Goal: Task Accomplishment & Management: Manage account settings

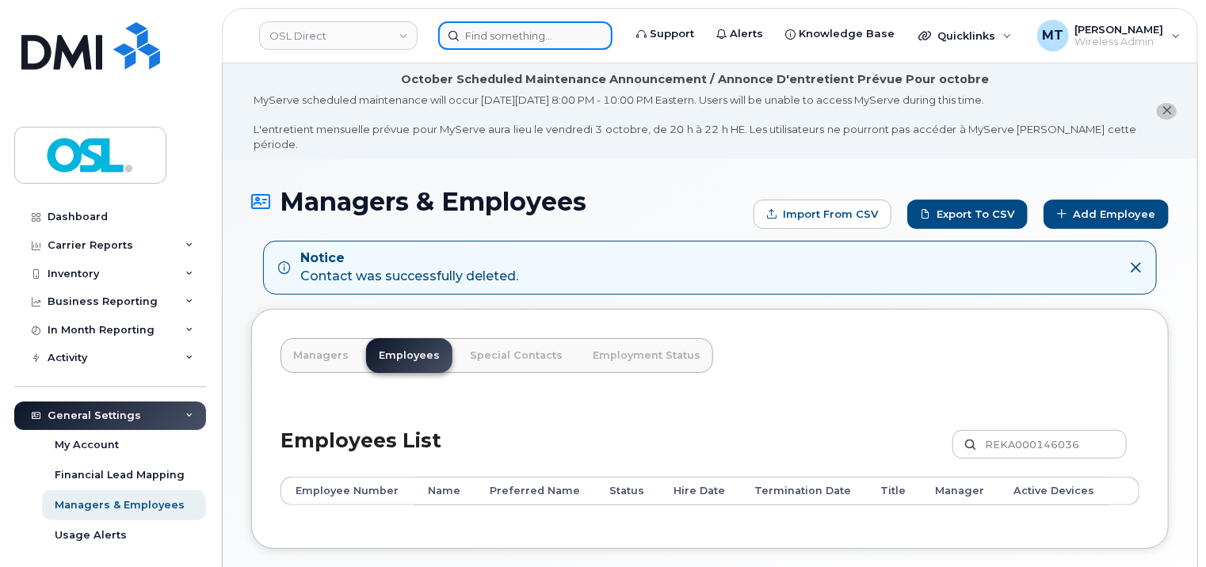
click at [545, 38] on input at bounding box center [525, 35] width 174 height 29
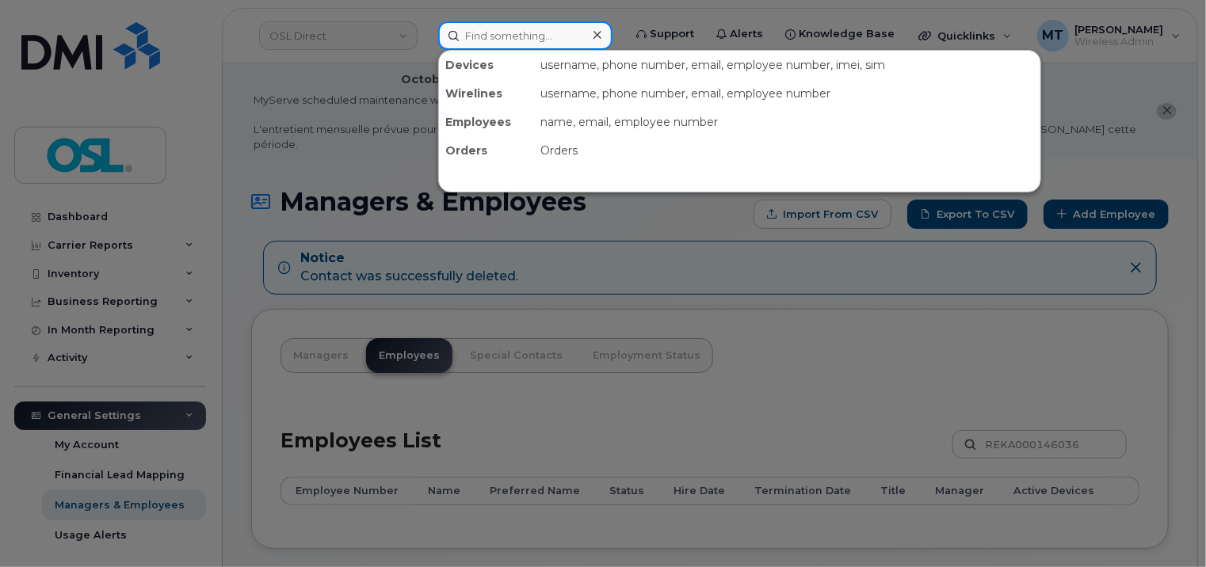
click at [545, 38] on input at bounding box center [525, 35] width 174 height 29
paste input "Dominic.Kennedy@osldirect.com"
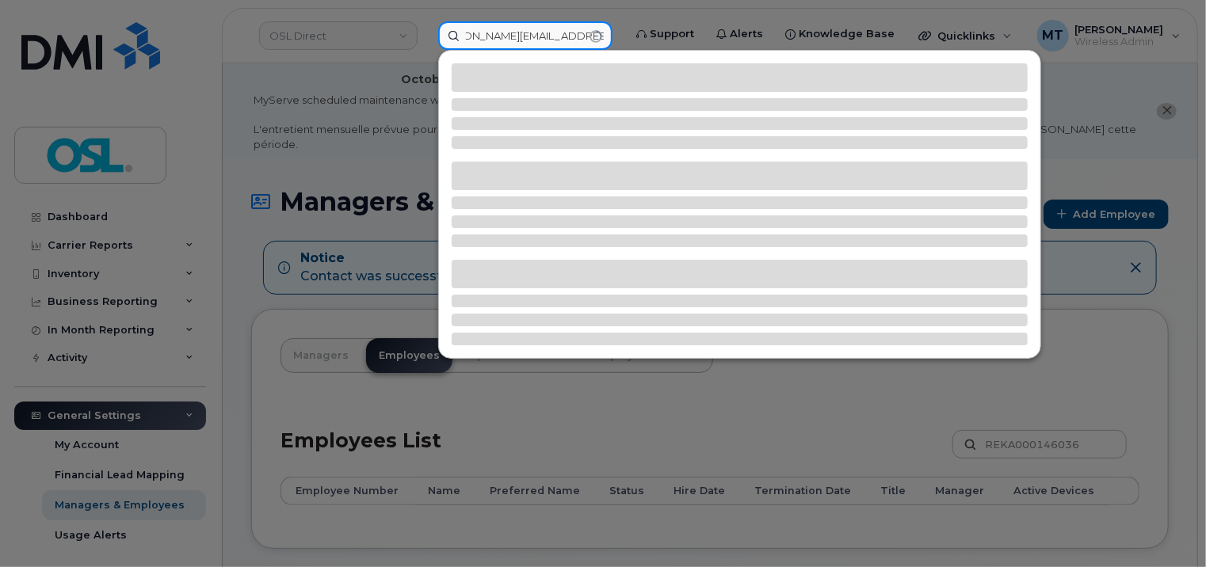
type input "Dominic.Kennedy@osldirect.com"
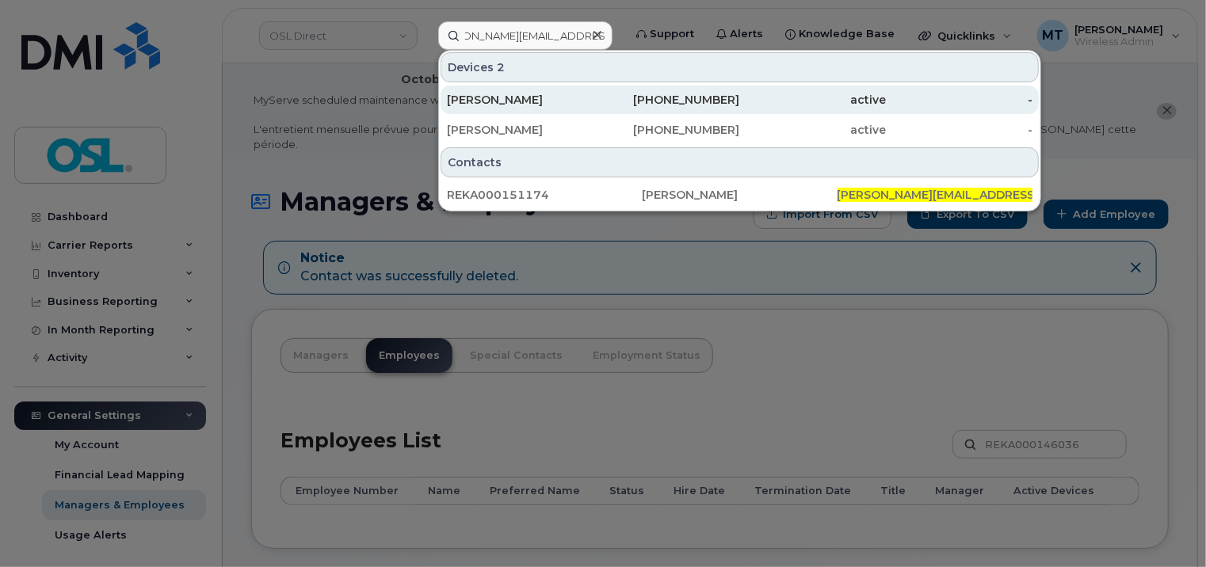
scroll to position [0, 0]
click at [619, 104] on div "416-458-4392" at bounding box center [666, 100] width 147 height 16
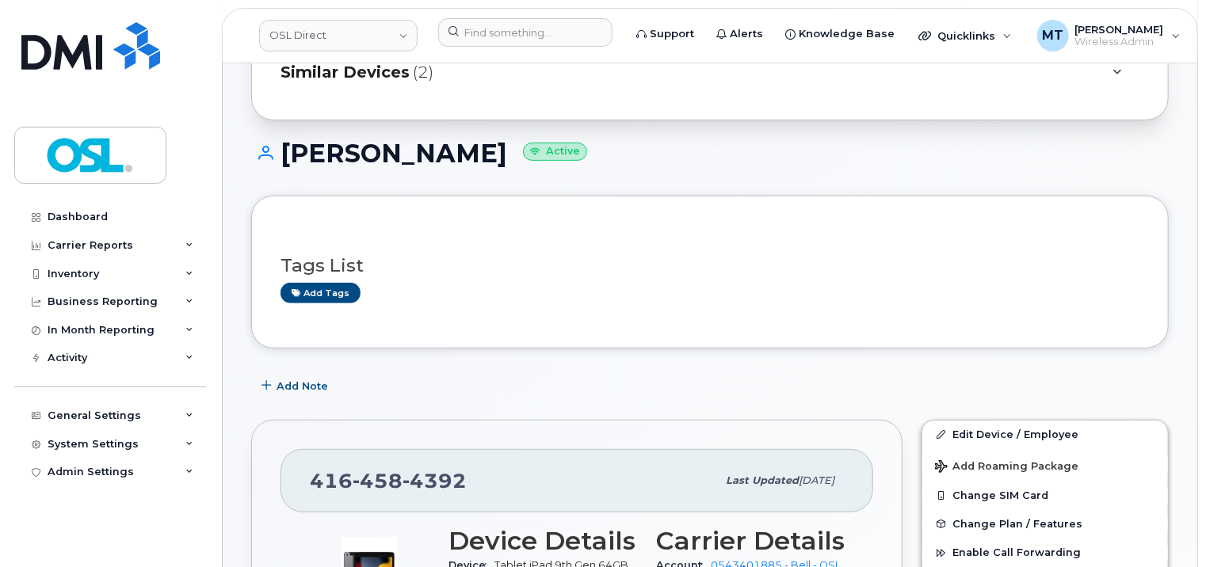
scroll to position [396, 0]
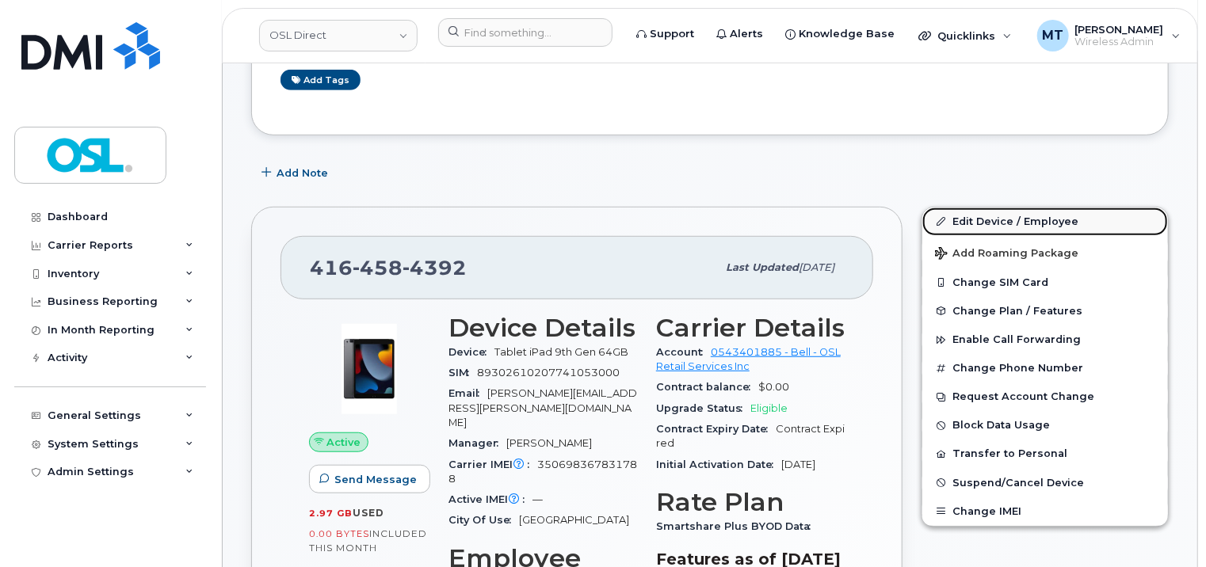
click at [996, 208] on link "Edit Device / Employee" at bounding box center [1045, 222] width 246 height 29
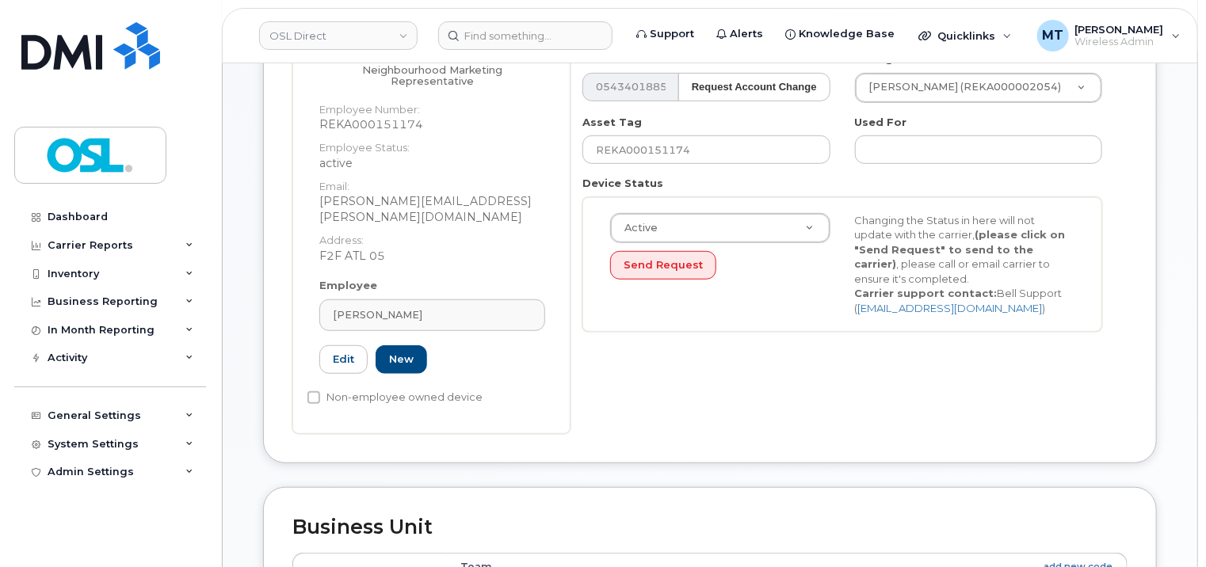
scroll to position [396, 0]
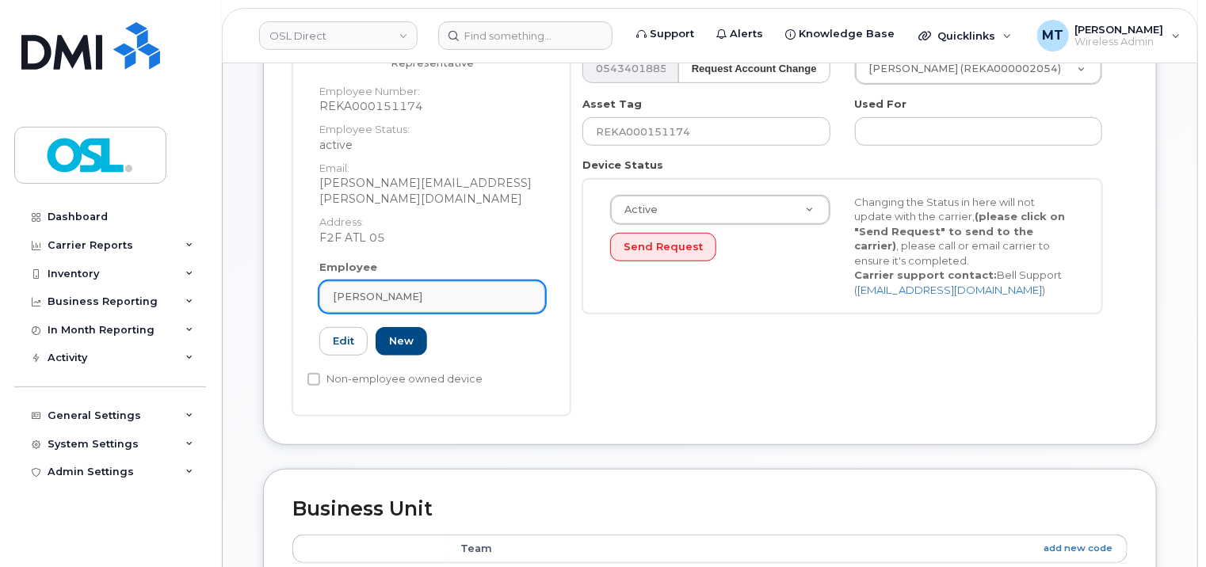
click at [449, 281] on link "[PERSON_NAME]" at bounding box center [432, 297] width 226 height 32
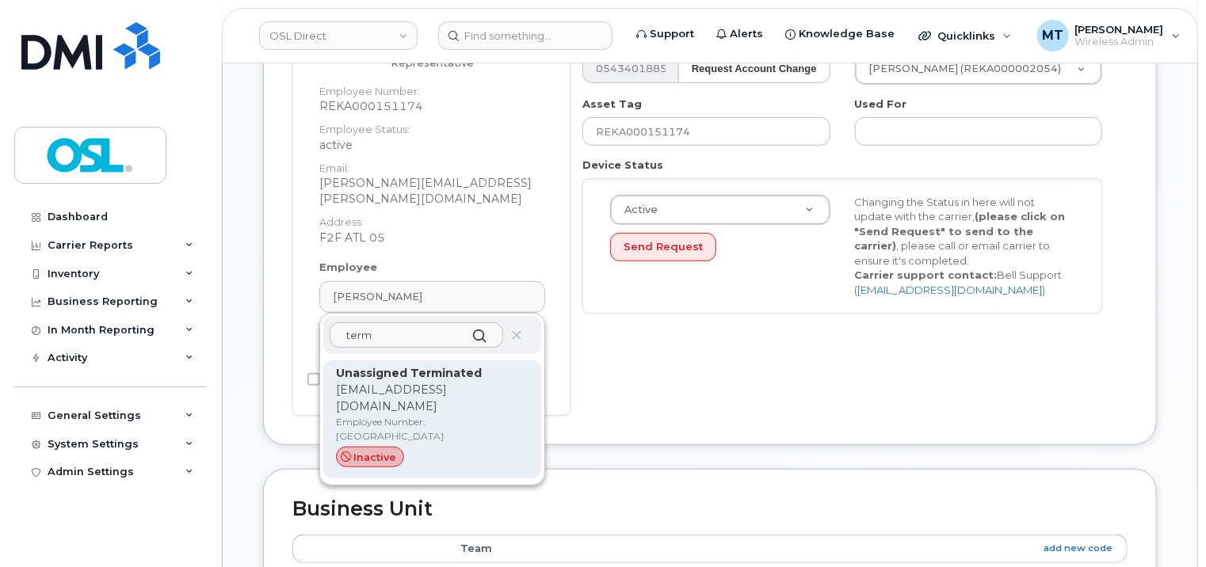
type input "term"
click at [428, 382] on p "[EMAIL_ADDRESS][DOMAIN_NAME]" at bounding box center [432, 398] width 193 height 33
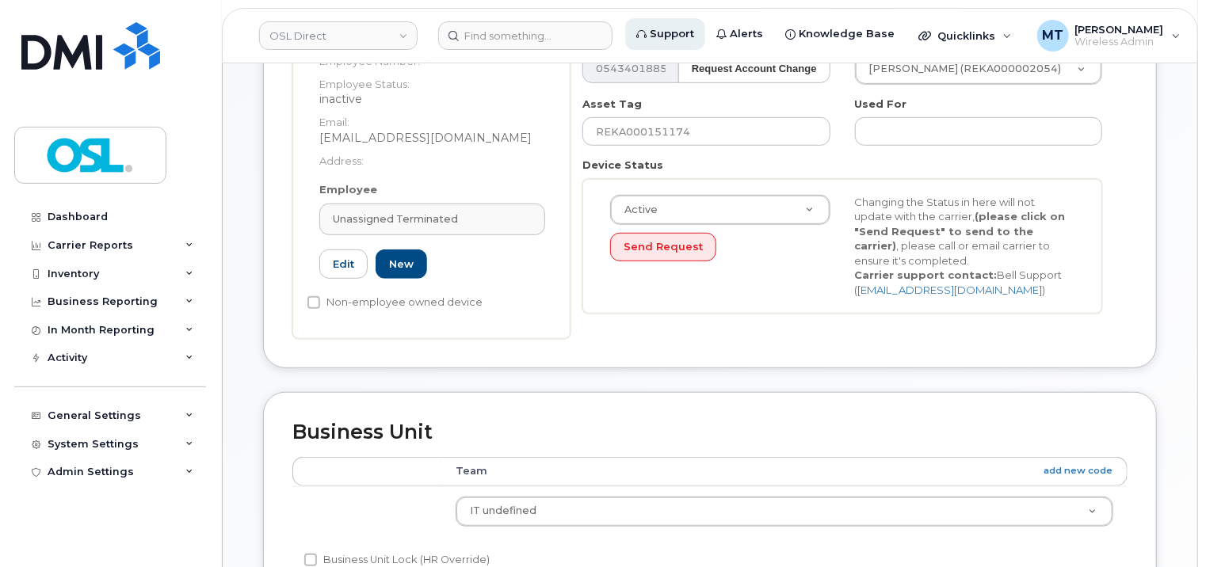
type input "UT"
type input "Unassigned Terminated"
type input "support_2@osldirect.com"
type input "4117510"
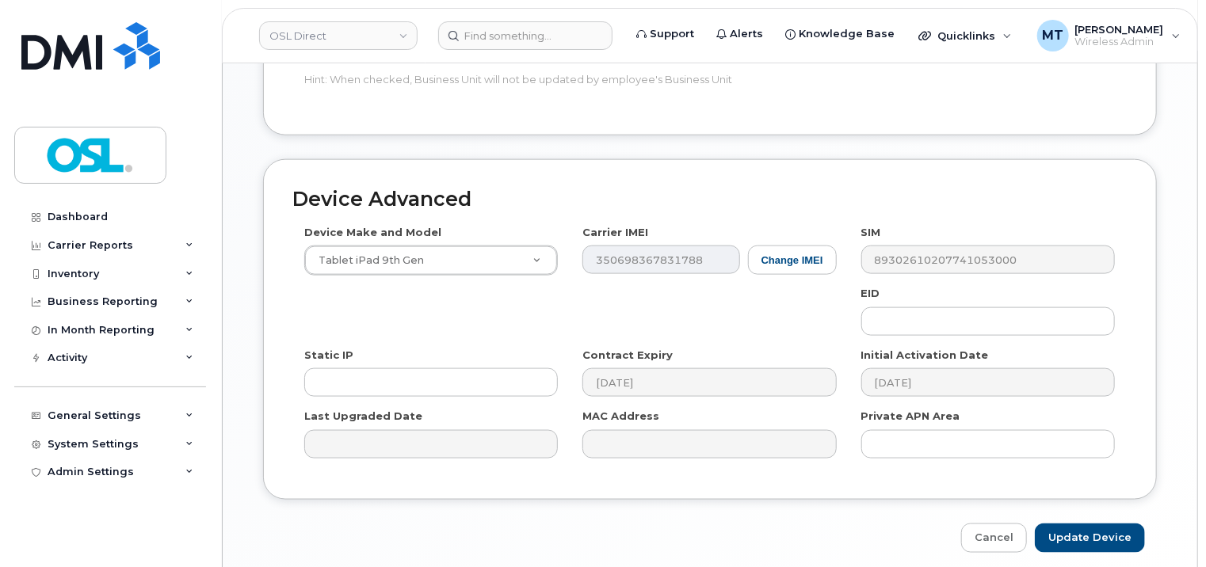
scroll to position [948, 0]
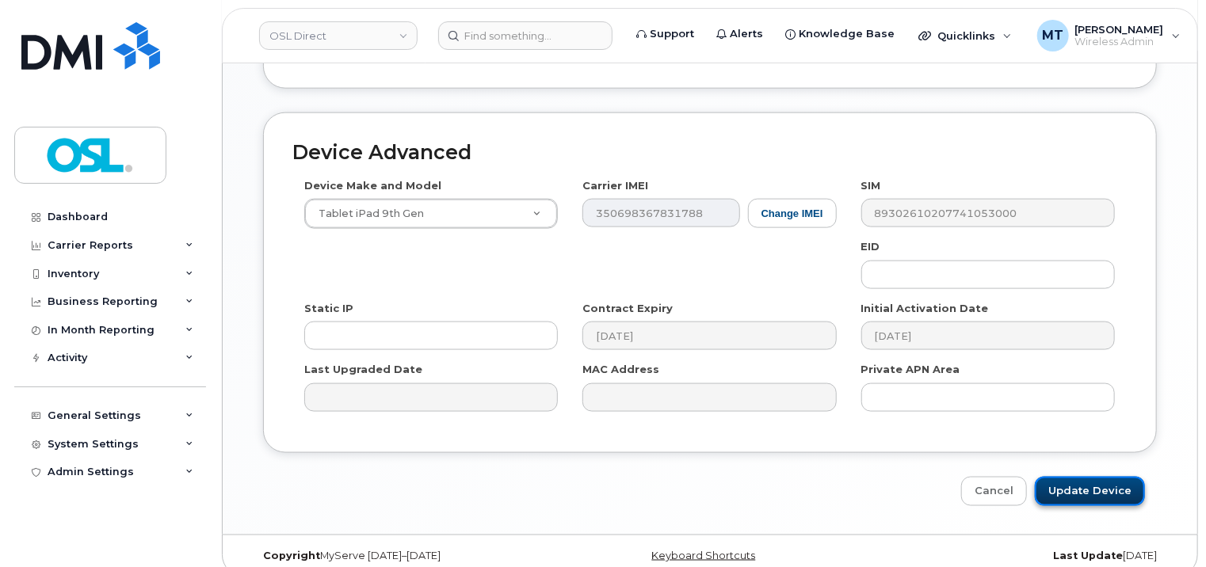
click at [1084, 477] on input "Update Device" at bounding box center [1090, 491] width 110 height 29
type input "Saving..."
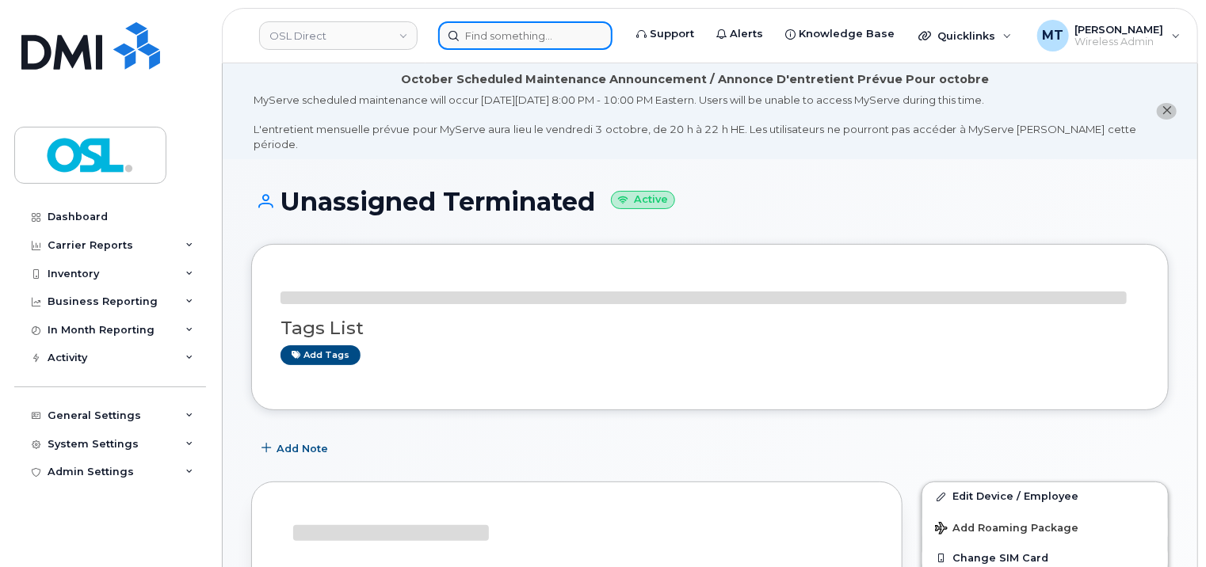
click at [530, 44] on input at bounding box center [525, 35] width 174 height 29
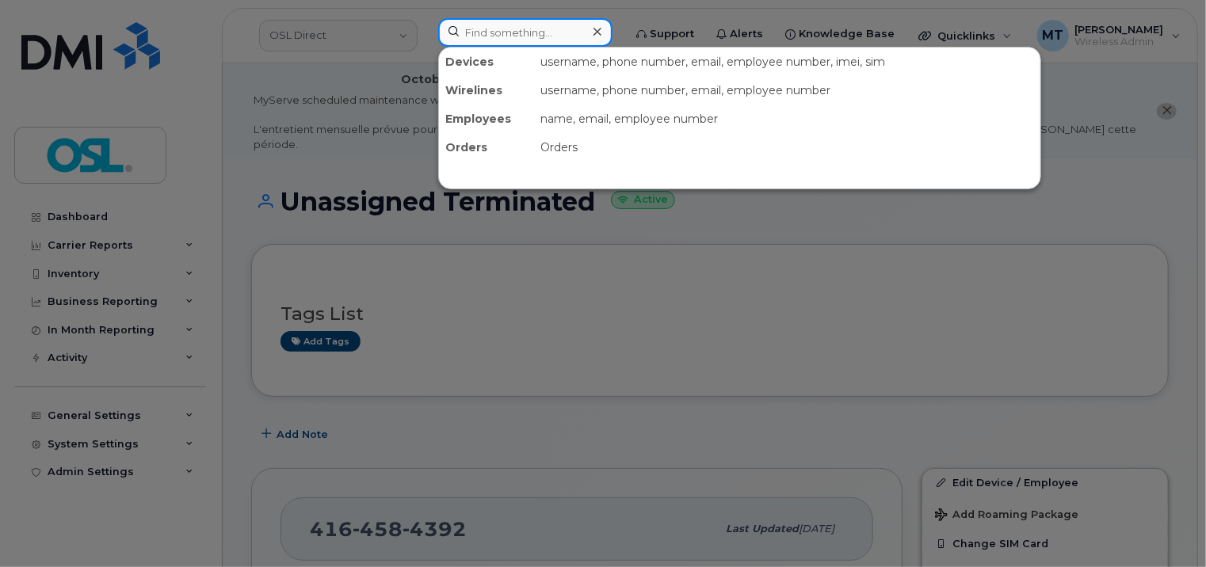
paste input "Dominic.Kennedy@osldirect.com"
type input "Dominic.Kennedy@osldirect.com"
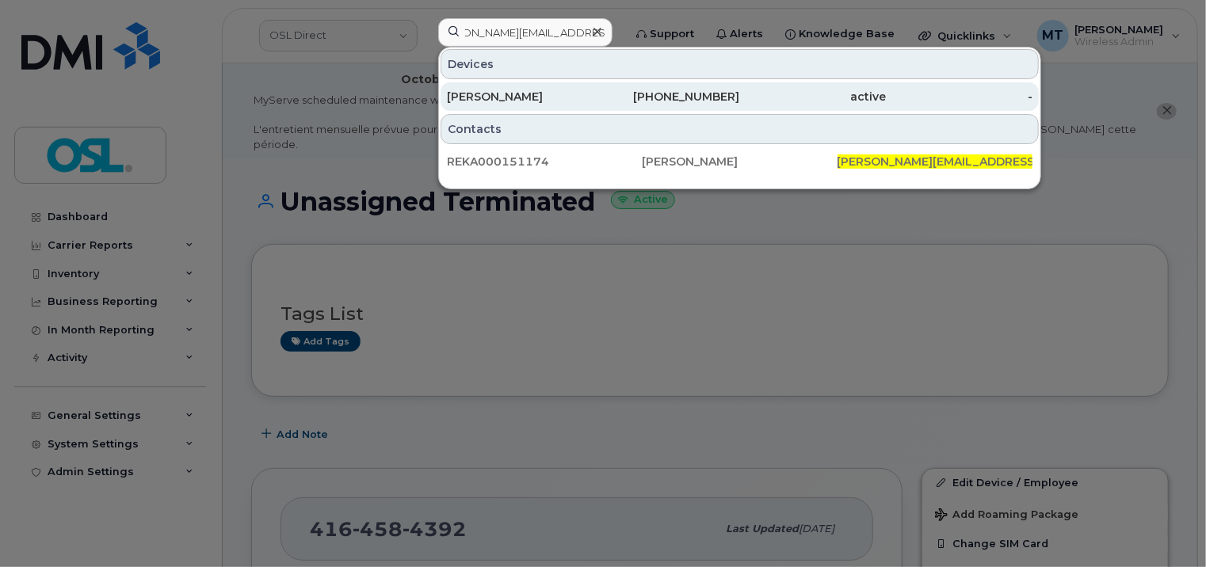
click at [542, 104] on div "[PERSON_NAME]" at bounding box center [520, 96] width 147 height 29
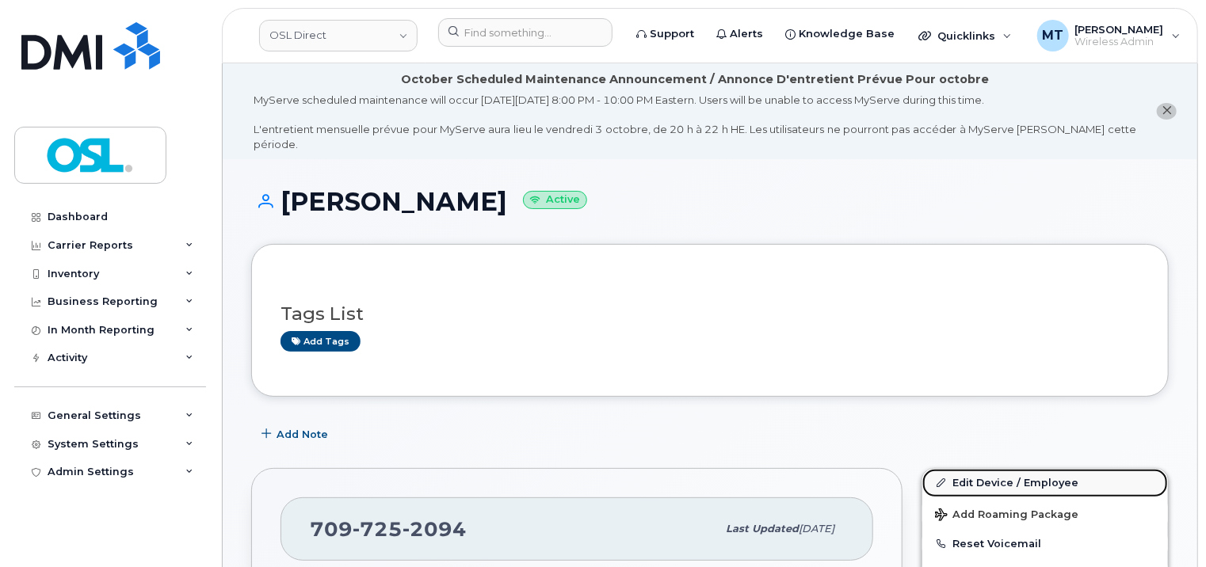
click at [1060, 475] on link "Edit Device / Employee" at bounding box center [1045, 483] width 246 height 29
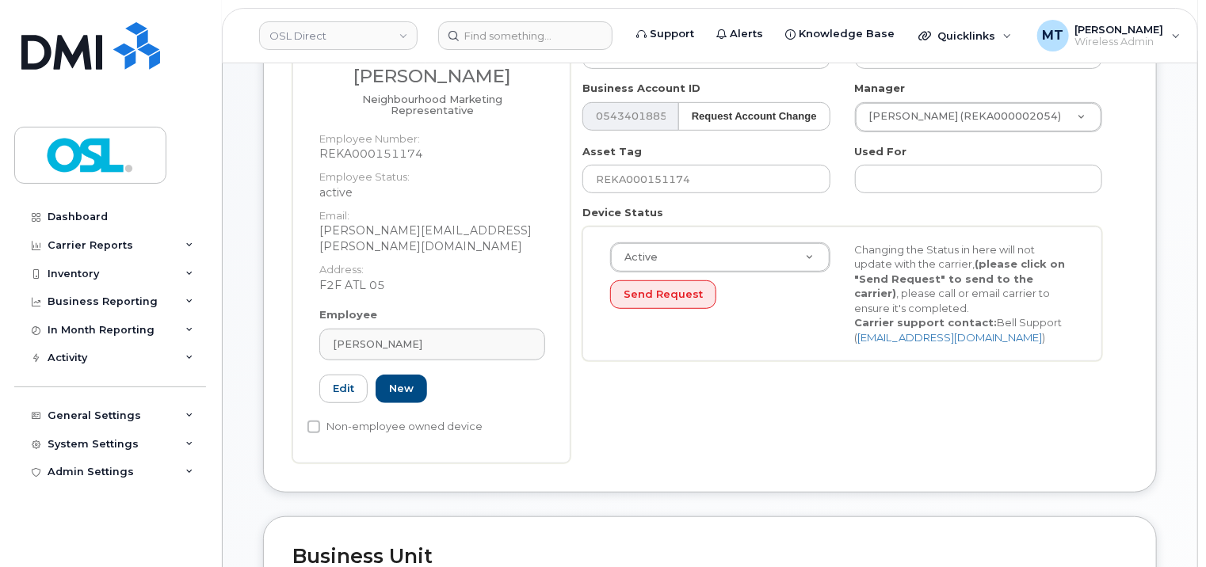
scroll to position [396, 0]
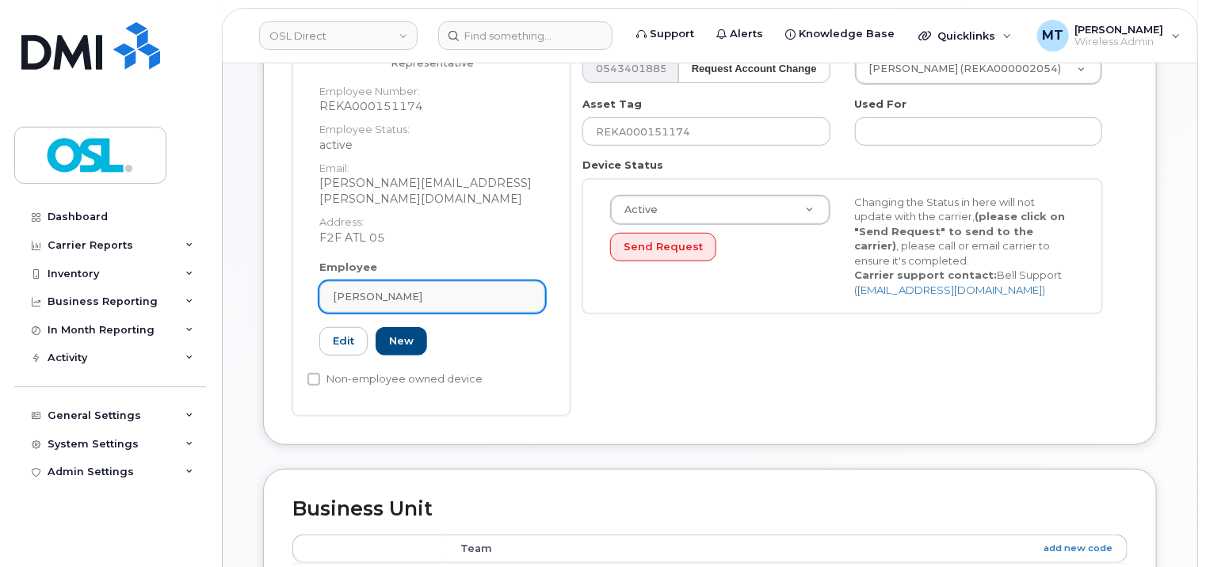
click at [471, 289] on div "[PERSON_NAME]" at bounding box center [432, 296] width 199 height 15
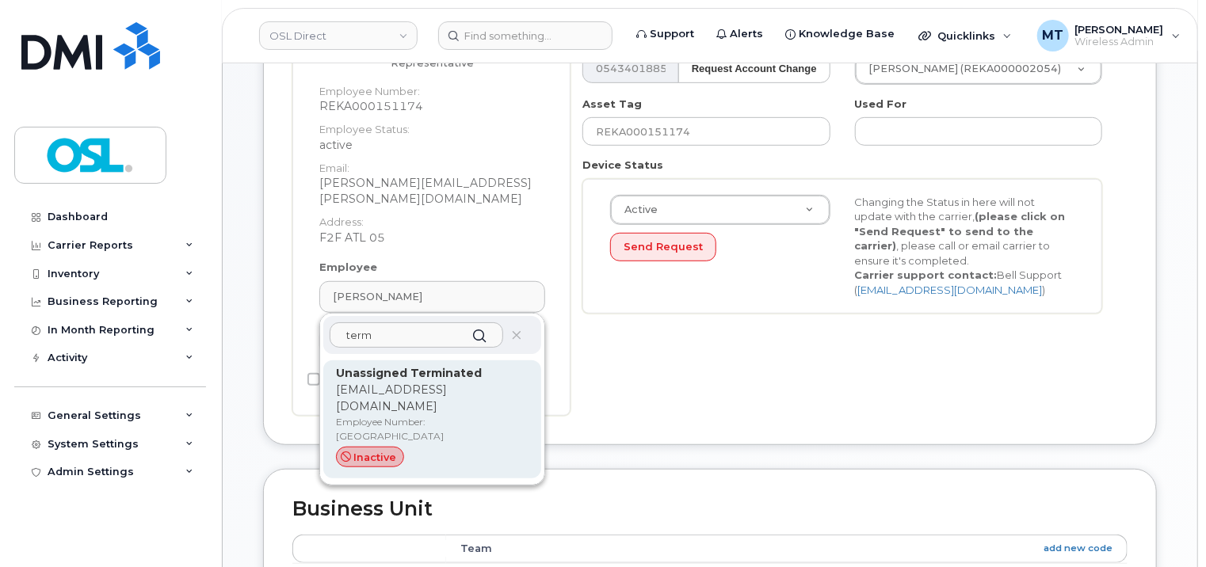
type input "term"
click at [460, 382] on p "[EMAIL_ADDRESS][DOMAIN_NAME]" at bounding box center [432, 398] width 193 height 33
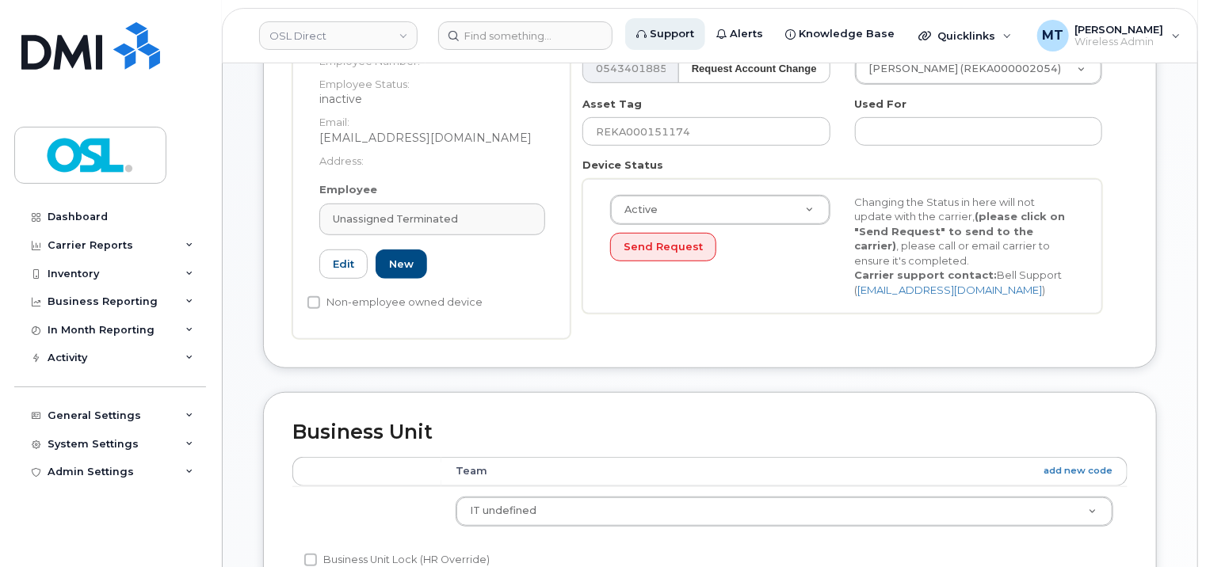
type input "UT"
type input "Unassigned Terminated"
type input "[EMAIL_ADDRESS][DOMAIN_NAME]"
type input "4117510"
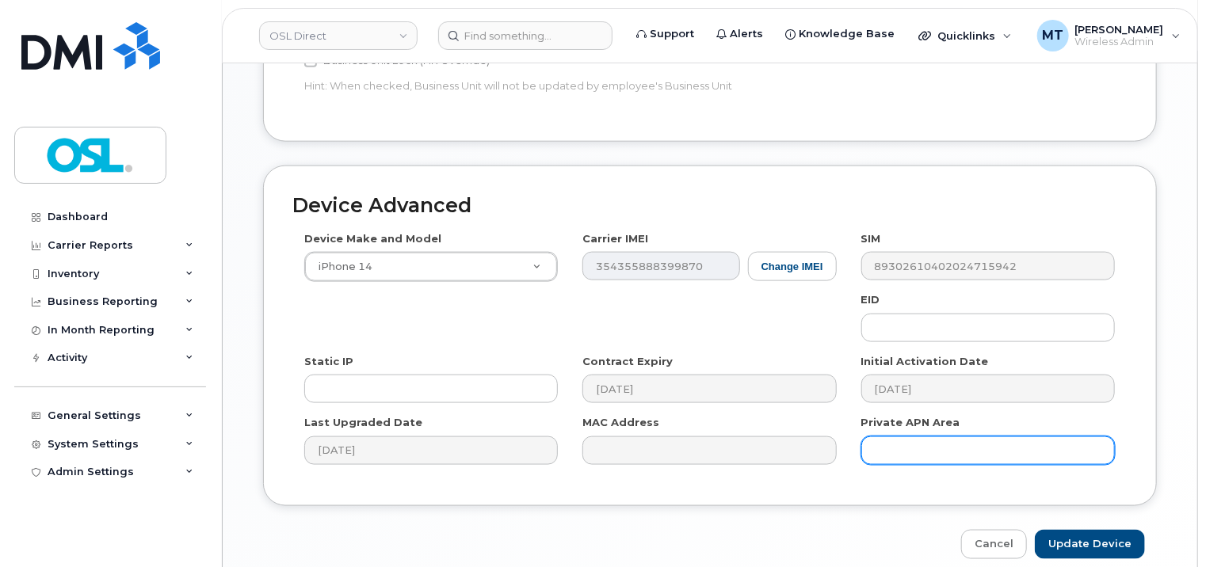
scroll to position [948, 0]
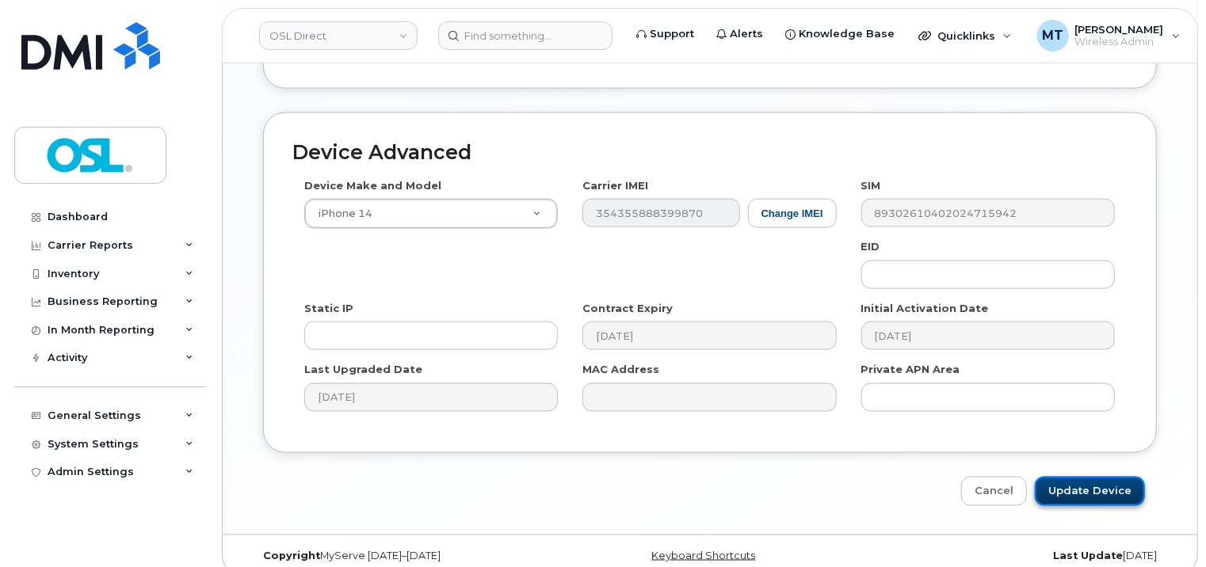
click at [1087, 477] on input "Update Device" at bounding box center [1090, 491] width 110 height 29
type input "Saving..."
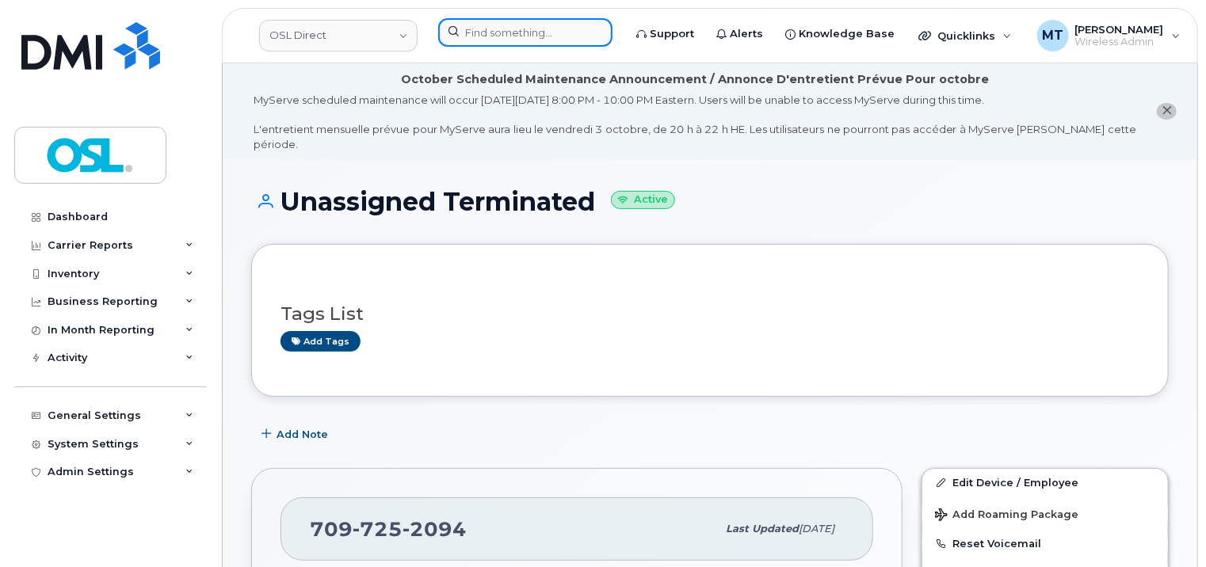
click at [539, 40] on input at bounding box center [525, 32] width 174 height 29
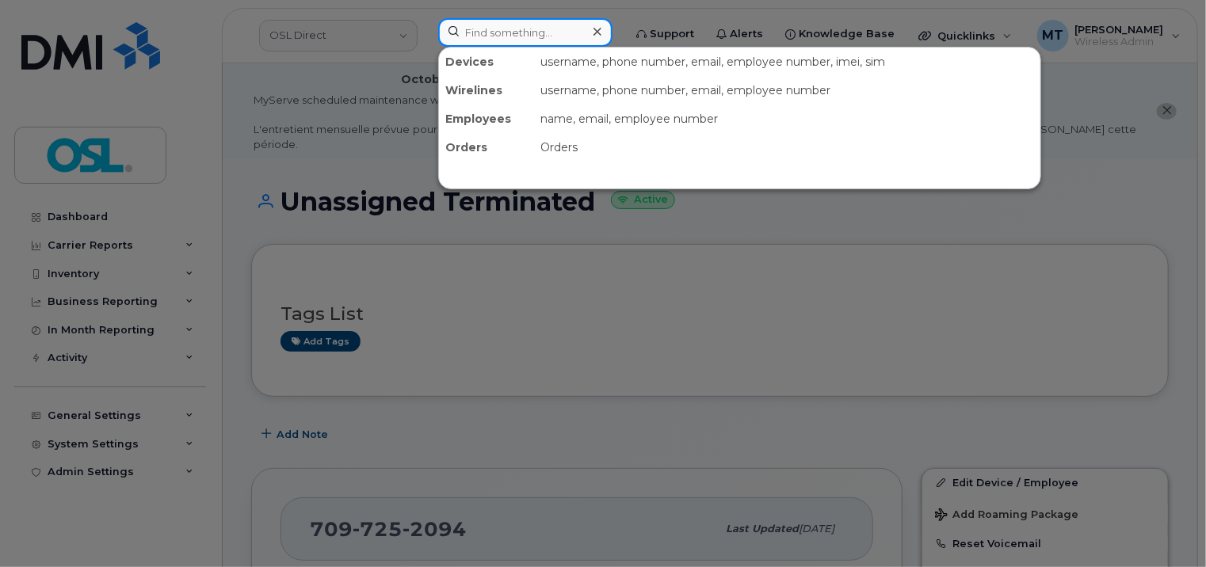
paste input "REKA000151174"
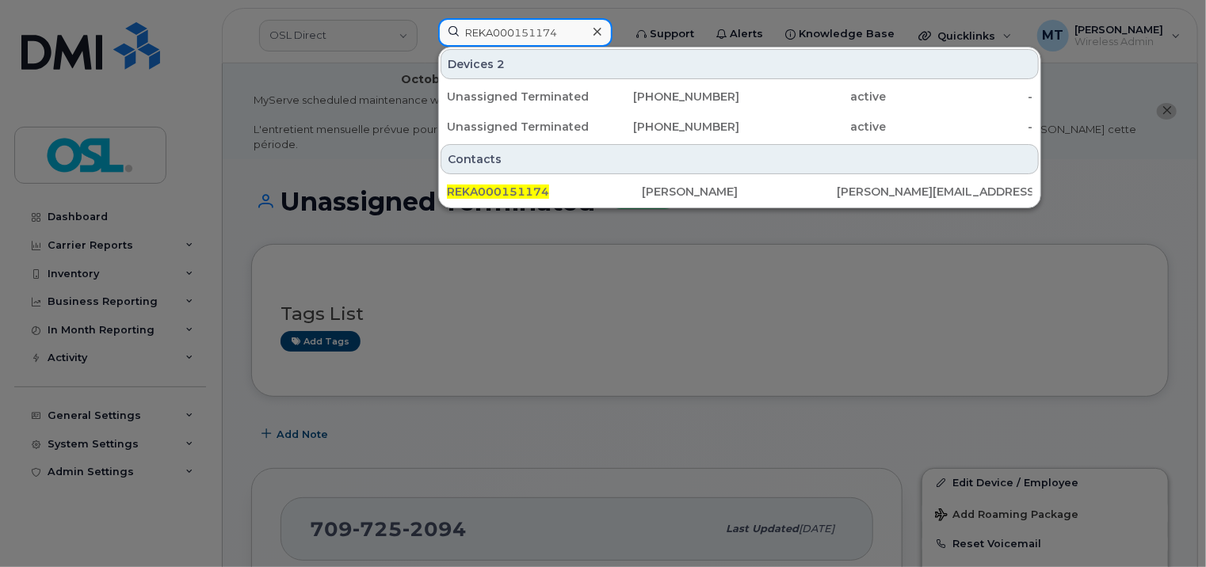
type input "REKA000151174"
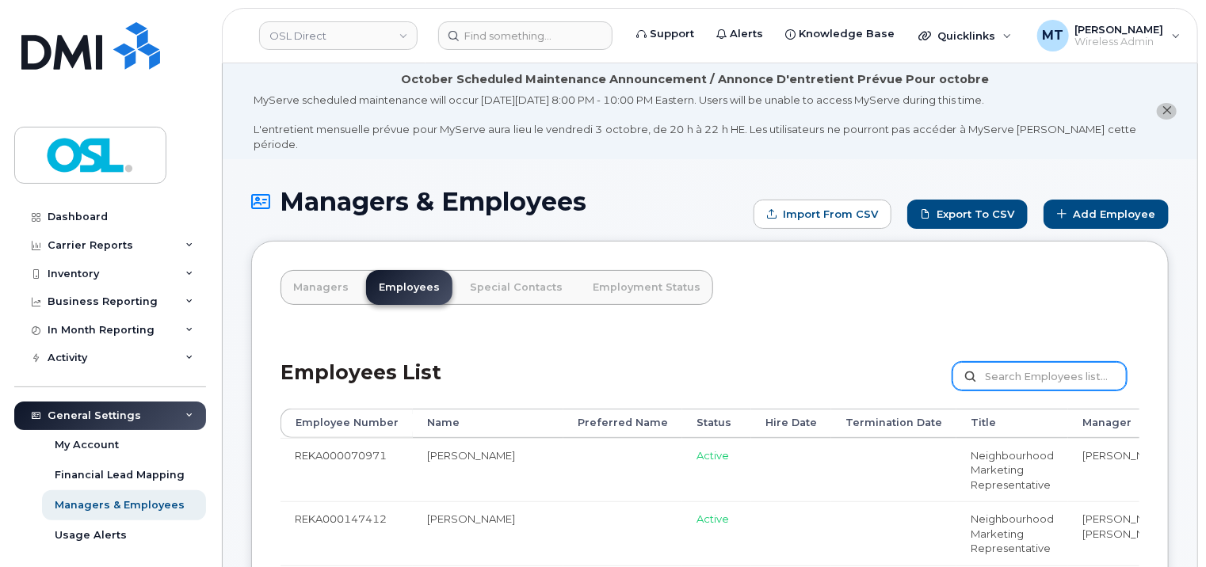
click at [989, 367] on input "text" at bounding box center [1039, 376] width 174 height 29
paste input "REKA000151174"
type input "REKA000151174"
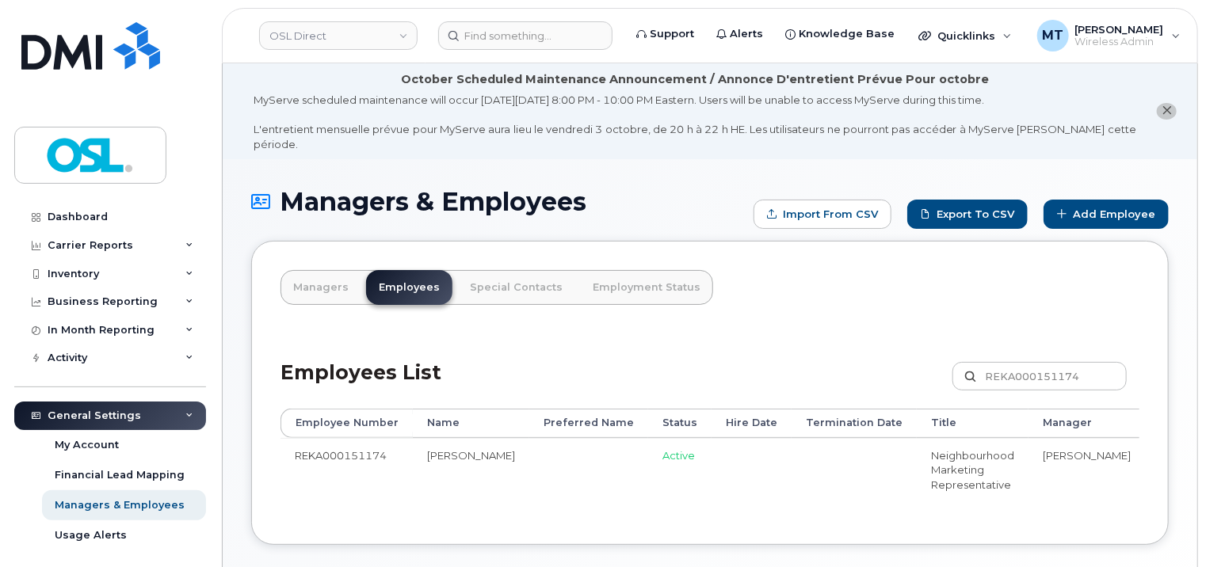
drag, startPoint x: 984, startPoint y: 499, endPoint x: 1170, endPoint y: 499, distance: 186.2
click at [1170, 499] on div "Managers & Employees Import from CSV Export to CSV Add Employee Managers Employ…" at bounding box center [710, 389] width 974 height 461
drag, startPoint x: 982, startPoint y: 499, endPoint x: 1142, endPoint y: 499, distance: 159.2
click at [1142, 499] on div "Managers Employees Special Contacts Employment Status Employees List REKA000151…" at bounding box center [709, 393] width 917 height 304
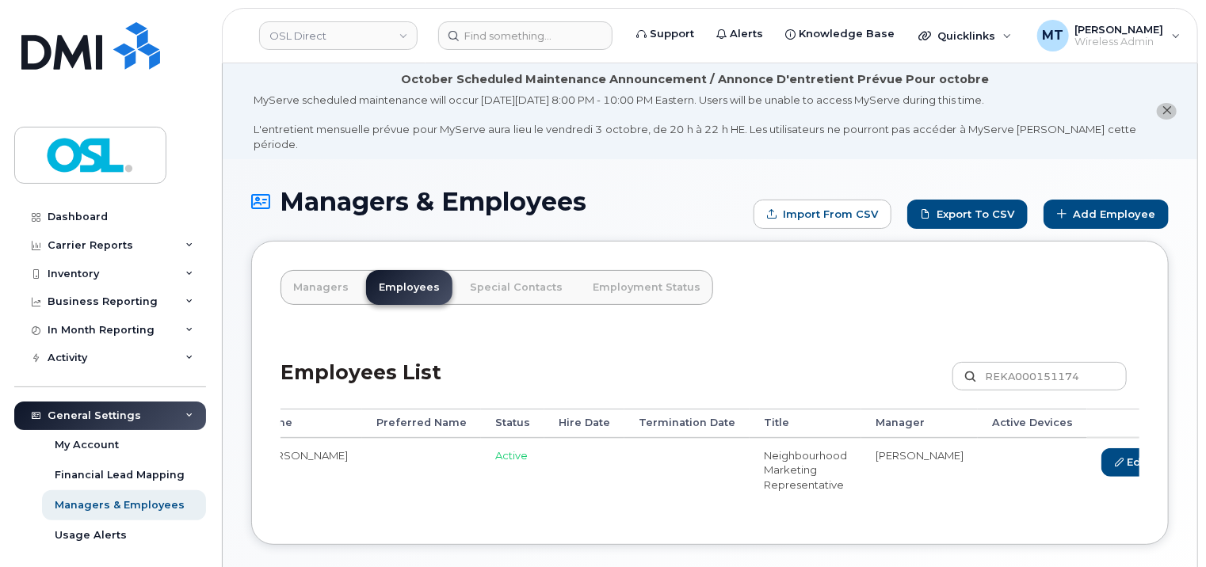
scroll to position [0, 177]
click at [1157, 456] on link "Delete" at bounding box center [1195, 462] width 76 height 29
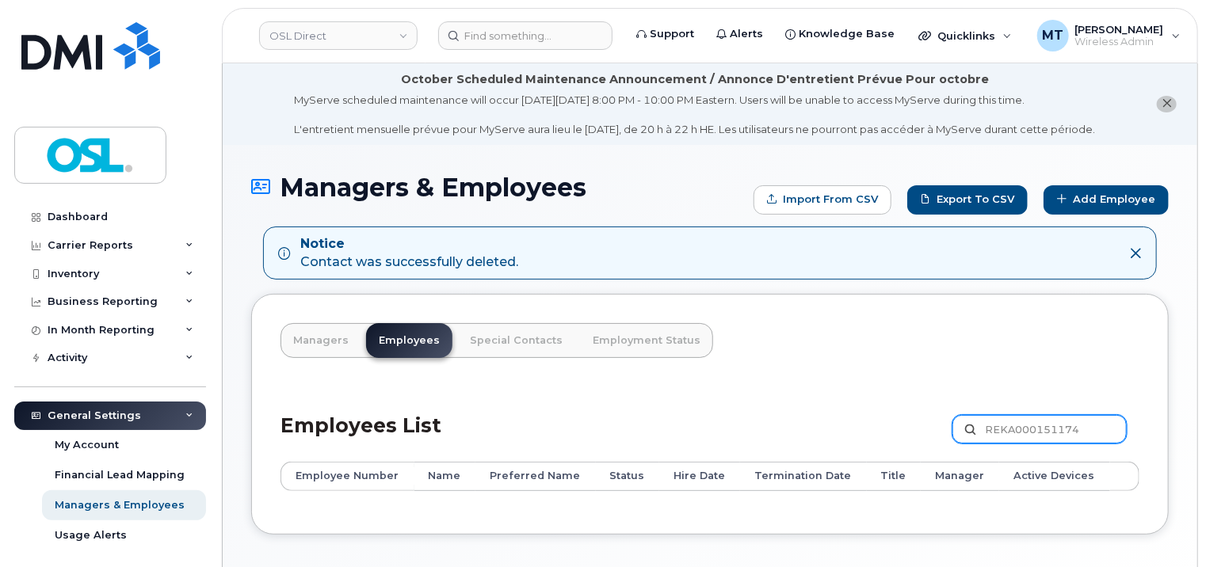
click at [1101, 438] on input "REKA000151174" at bounding box center [1039, 429] width 174 height 29
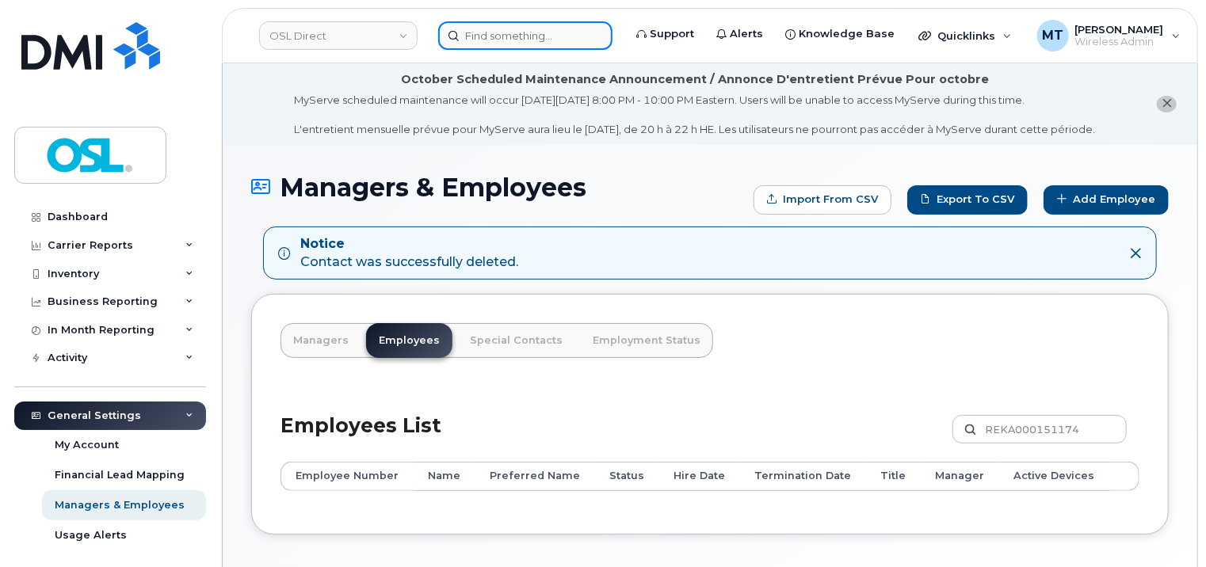
click at [542, 41] on input at bounding box center [525, 35] width 174 height 29
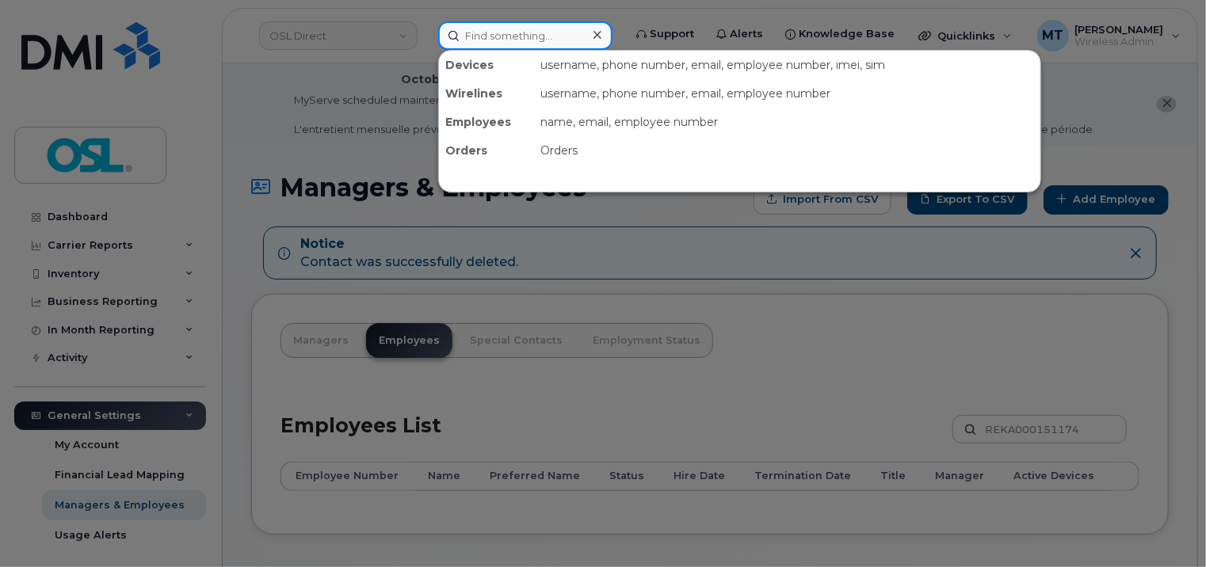
paste input "[PERSON_NAME]"
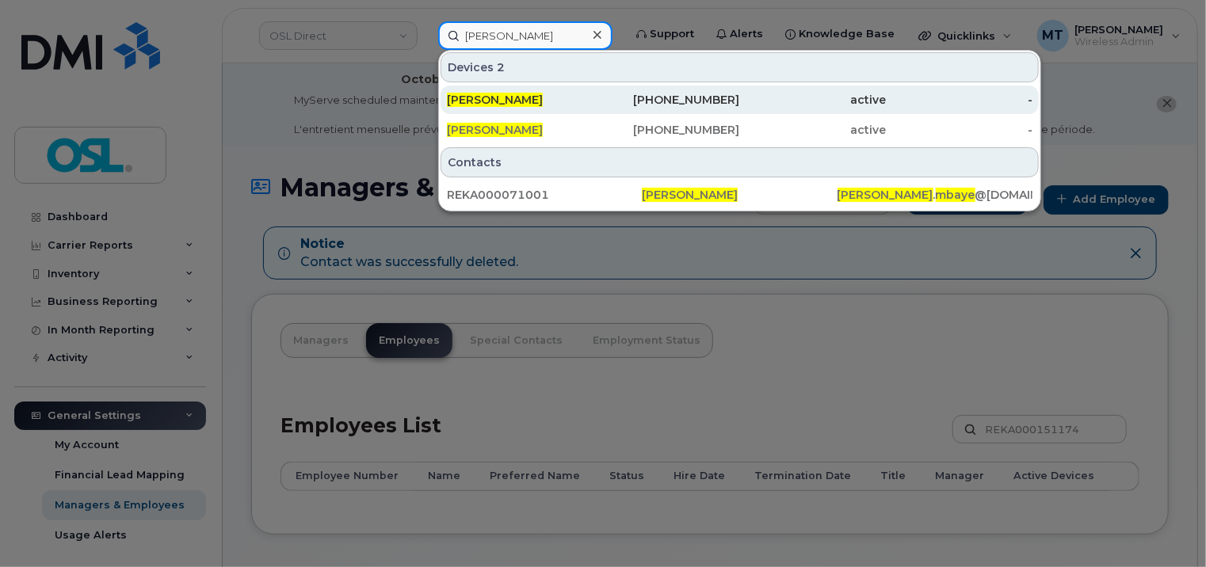
type input "[PERSON_NAME]"
click at [540, 101] on span "[PERSON_NAME]" at bounding box center [495, 100] width 96 height 14
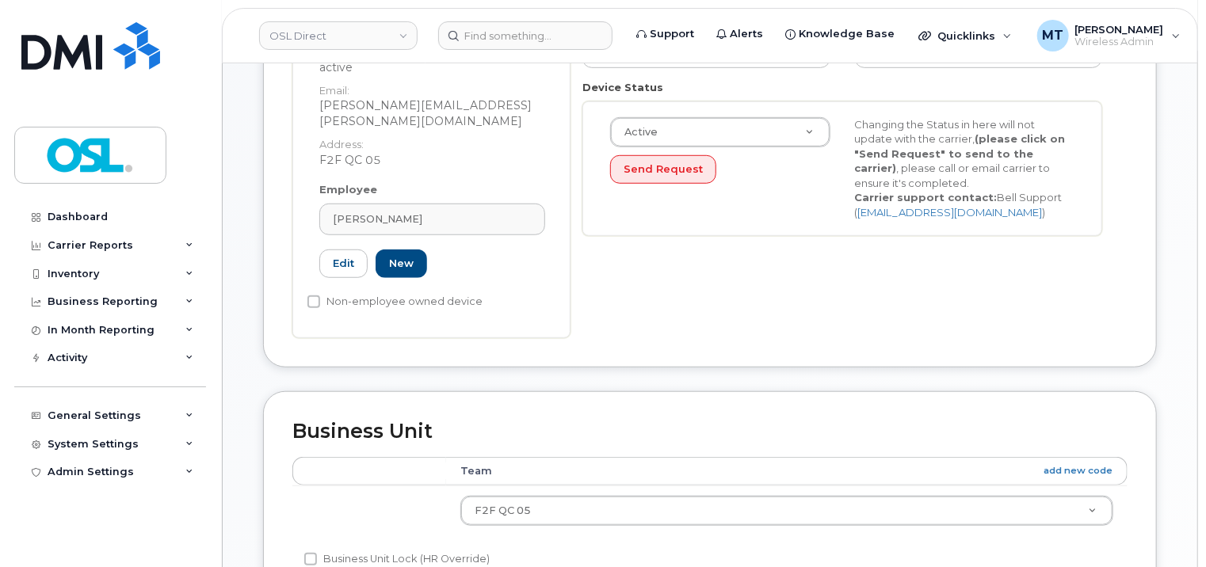
scroll to position [475, 0]
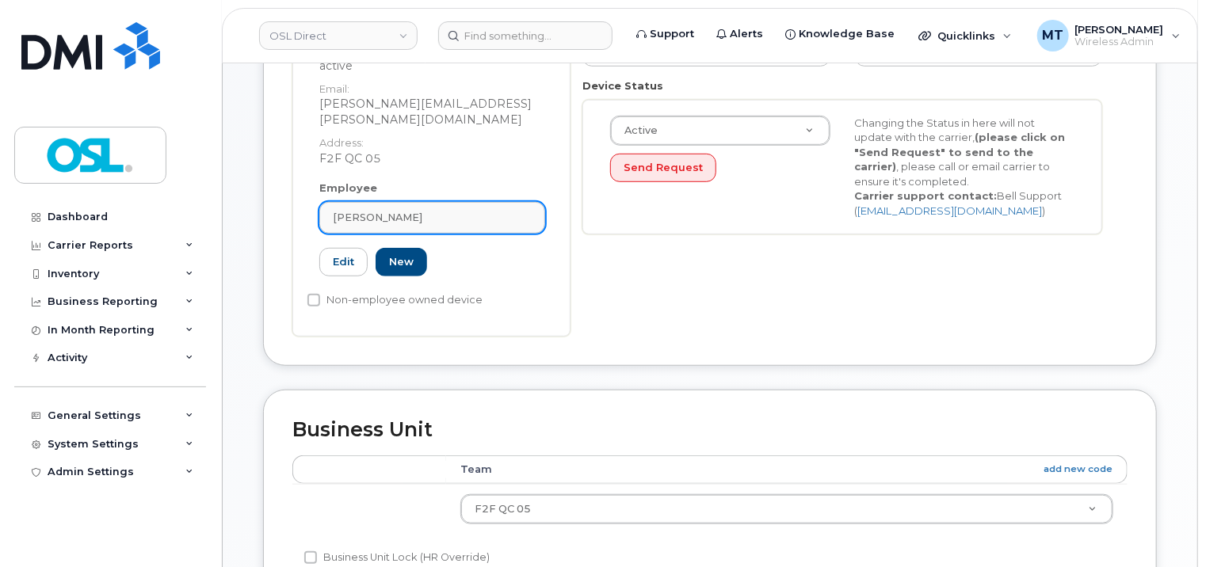
click at [429, 210] on div "Mamadou Mbaye" at bounding box center [432, 217] width 199 height 15
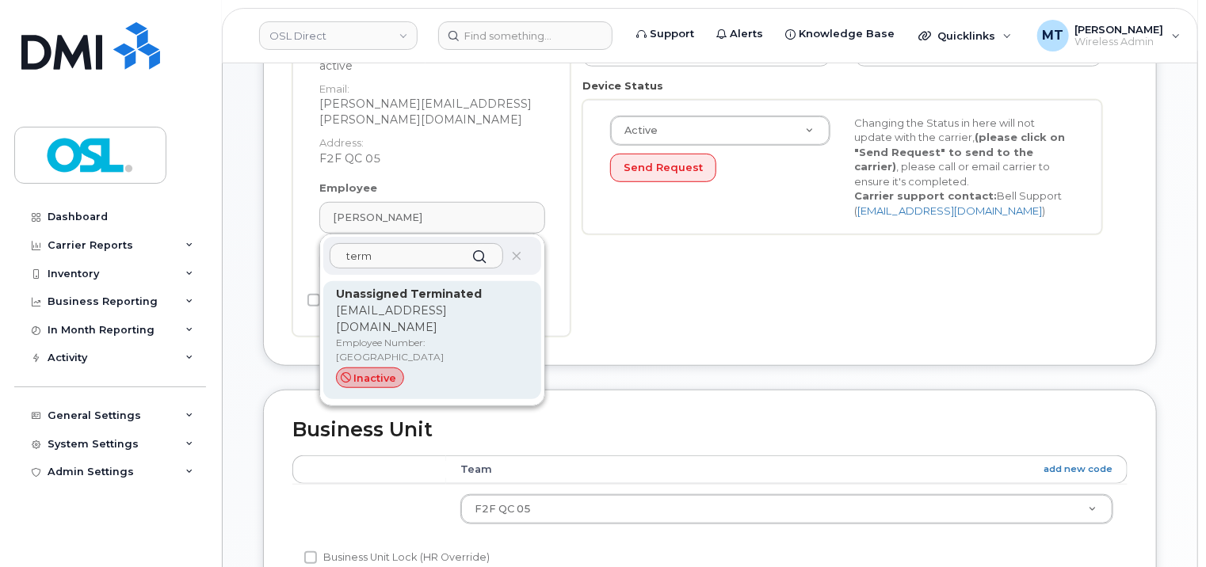
type input "term"
click at [399, 303] on p "support_2@osldirect.com" at bounding box center [432, 319] width 193 height 33
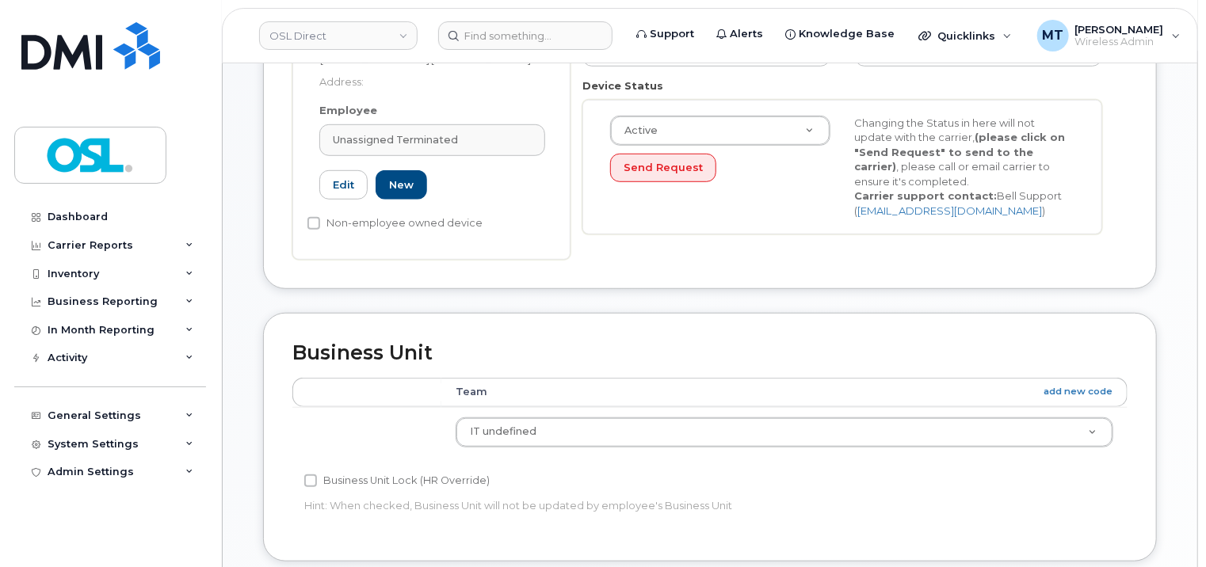
type input "Unassigned Terminated"
type input "support_2@osldirect.com"
type input "4117510"
type input "UT"
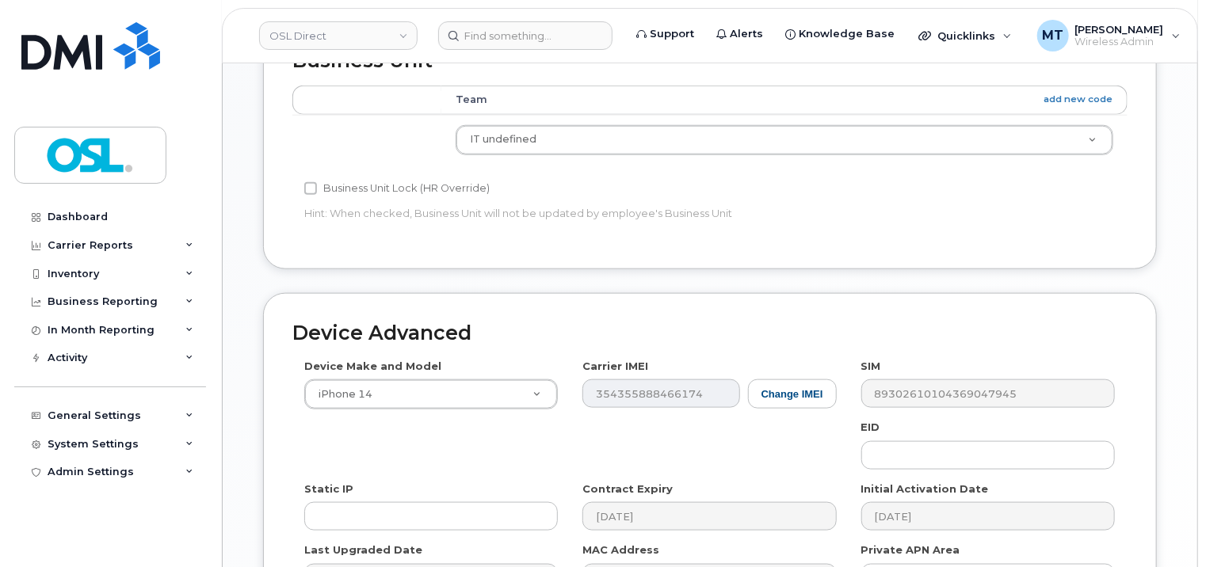
scroll to position [932, 0]
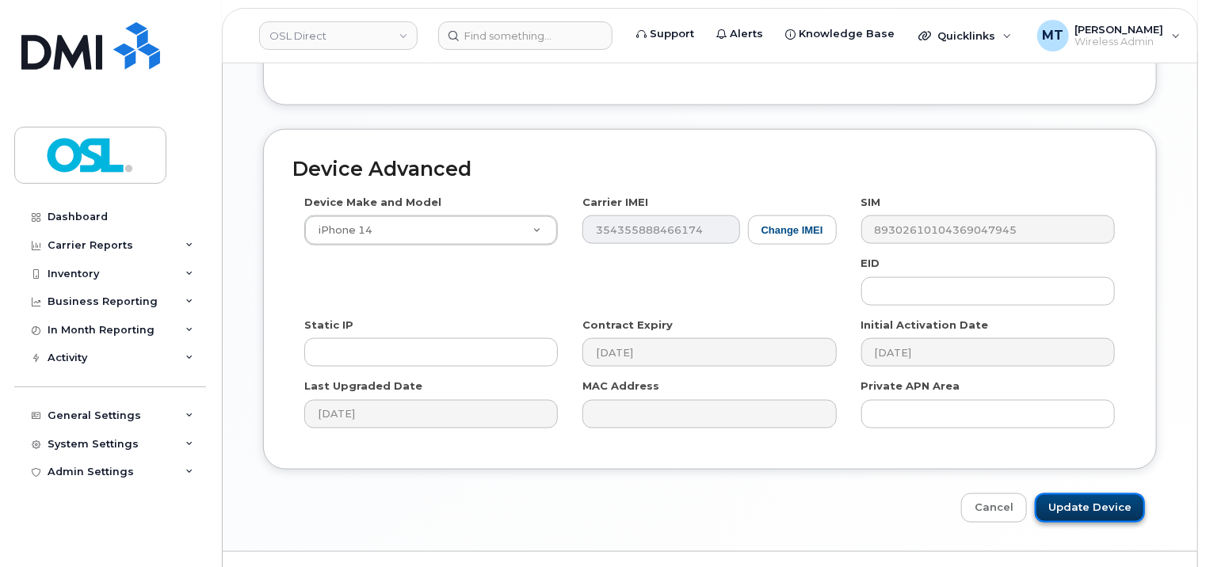
click at [1124, 494] on input "Update Device" at bounding box center [1090, 508] width 110 height 29
type input "Saving..."
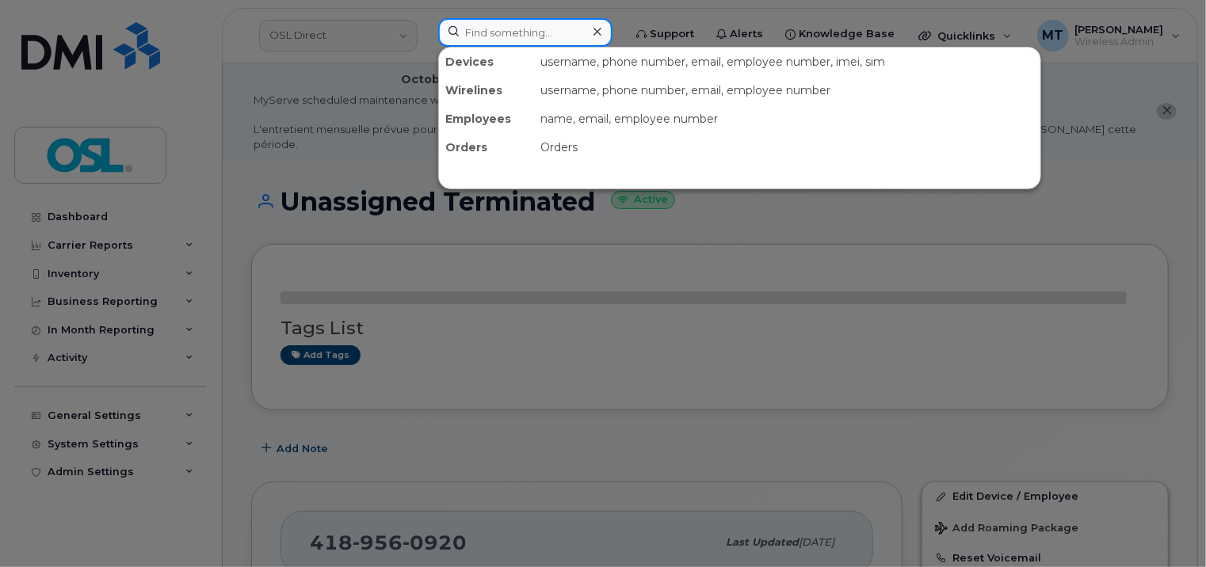
click at [525, 35] on input at bounding box center [525, 32] width 174 height 29
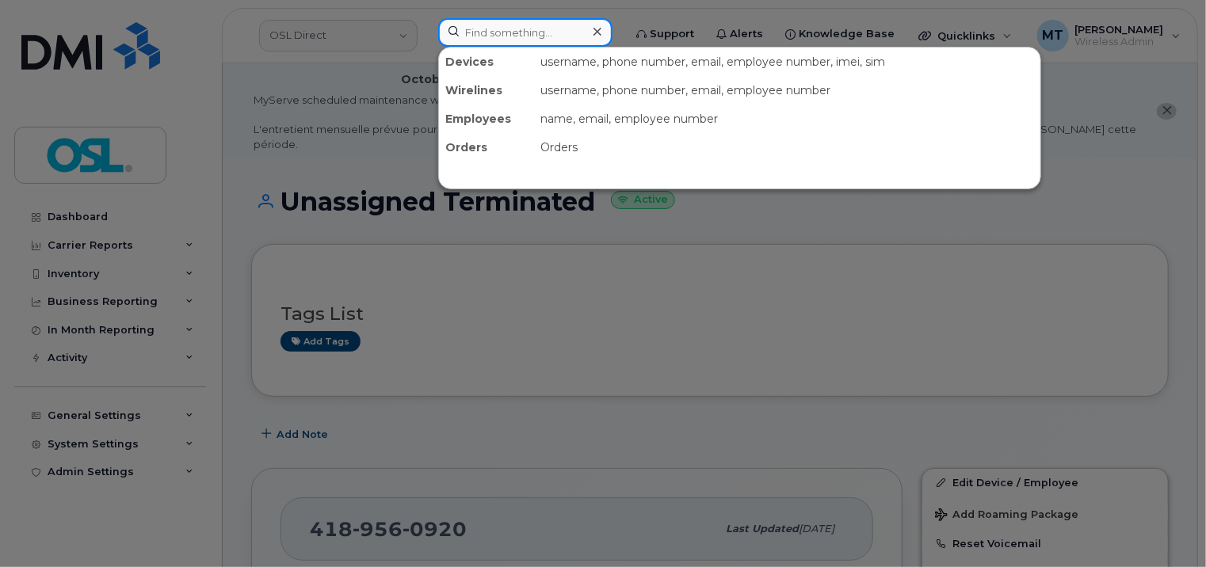
paste input "[PERSON_NAME][EMAIL_ADDRESS][PERSON_NAME][DOMAIN_NAME]"
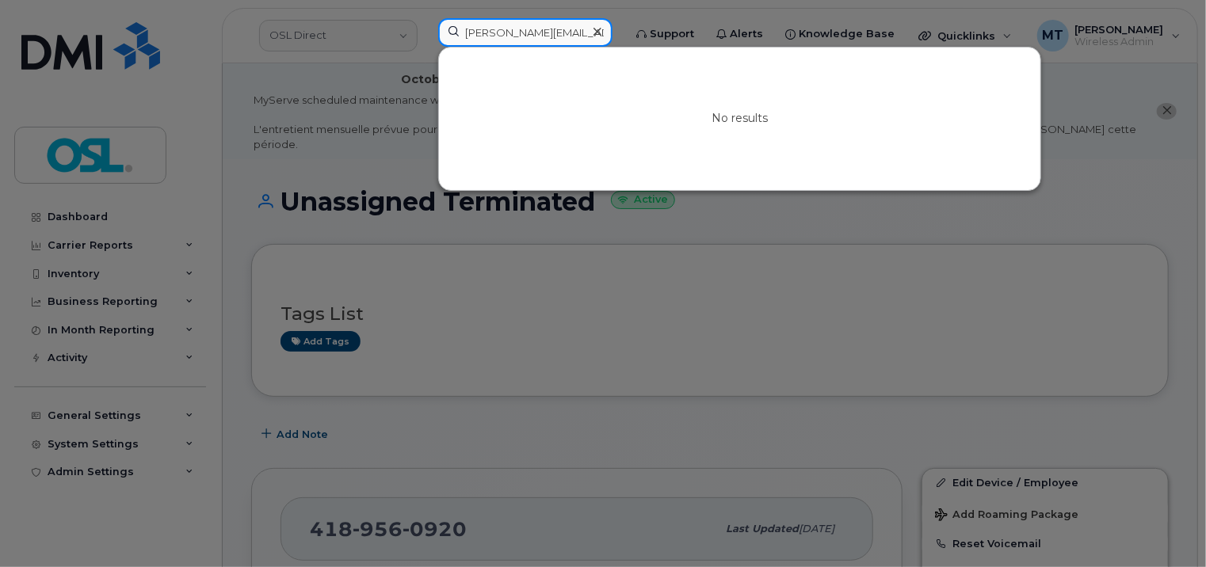
drag, startPoint x: 532, startPoint y: 35, endPoint x: 415, endPoint y: 35, distance: 117.3
click at [425, 35] on div "mamadou.mbaye@osldirect.com No results" at bounding box center [525, 35] width 200 height 35
click at [483, 32] on input "[PERSON_NAME][EMAIL_ADDRESS][PERSON_NAME][DOMAIN_NAME]" at bounding box center [525, 32] width 174 height 29
click at [487, 33] on input "[PERSON_NAME][EMAIL_ADDRESS][PERSON_NAME][DOMAIN_NAME]" at bounding box center [525, 32] width 174 height 29
type input "[PERSON_NAME][EMAIL_ADDRESS][PERSON_NAME][DOMAIN_NAME]"
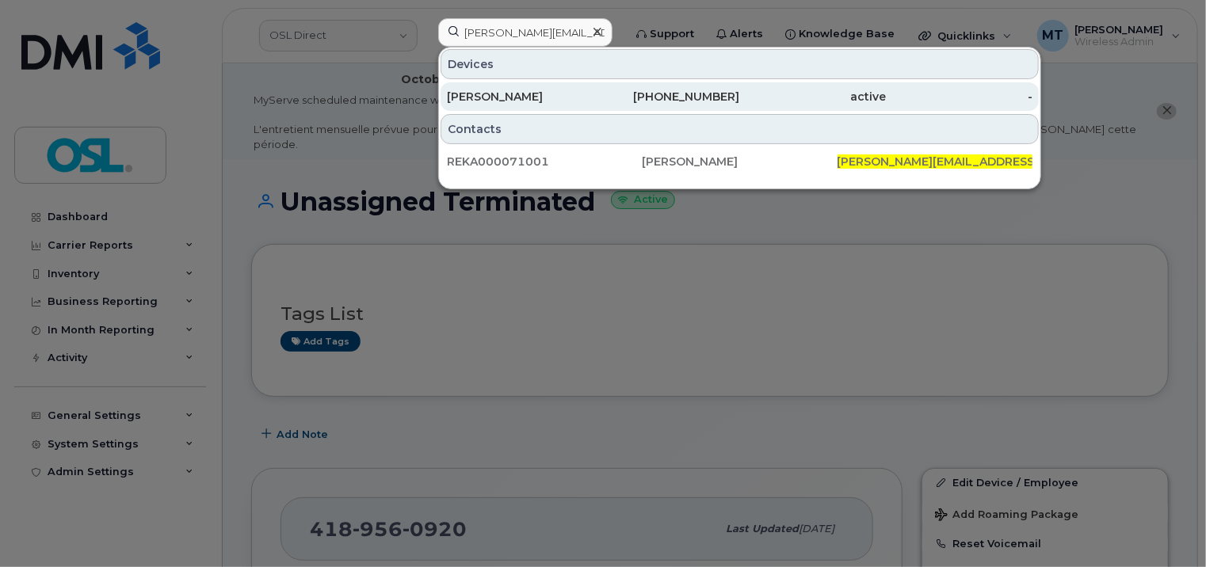
click at [612, 92] on div "647-327-8377" at bounding box center [666, 97] width 147 height 16
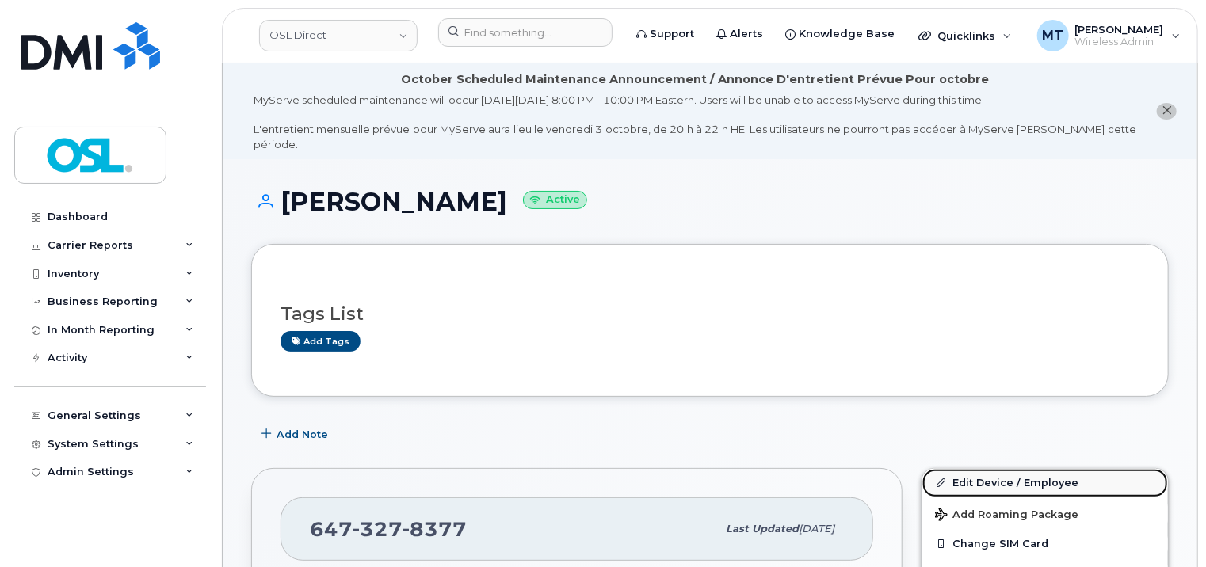
click at [1032, 475] on link "Edit Device / Employee" at bounding box center [1045, 483] width 246 height 29
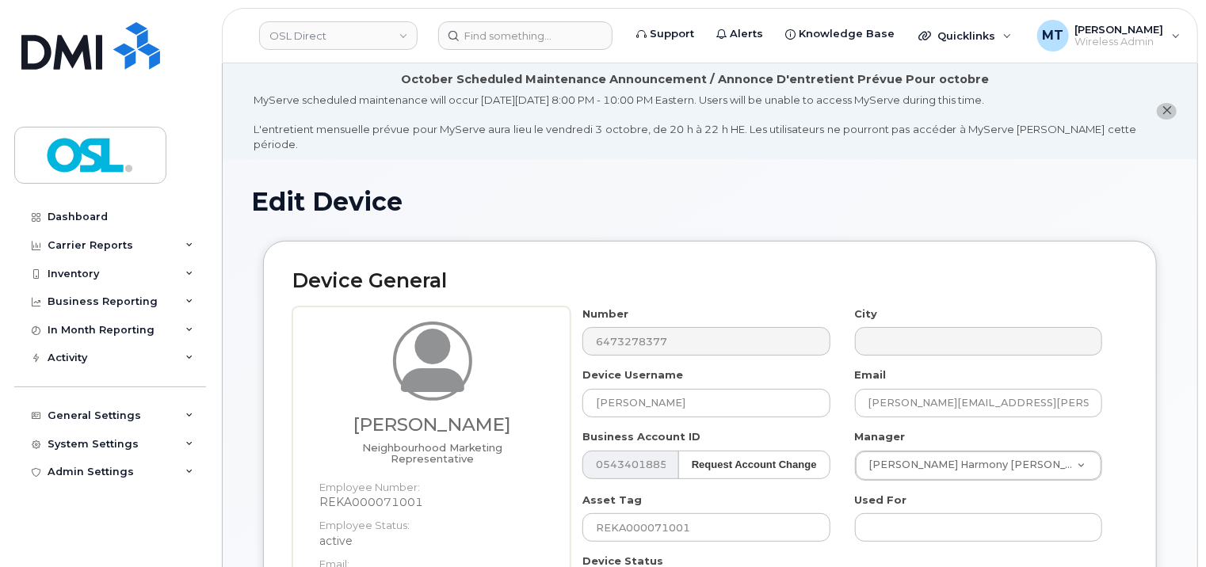
scroll to position [475, 0]
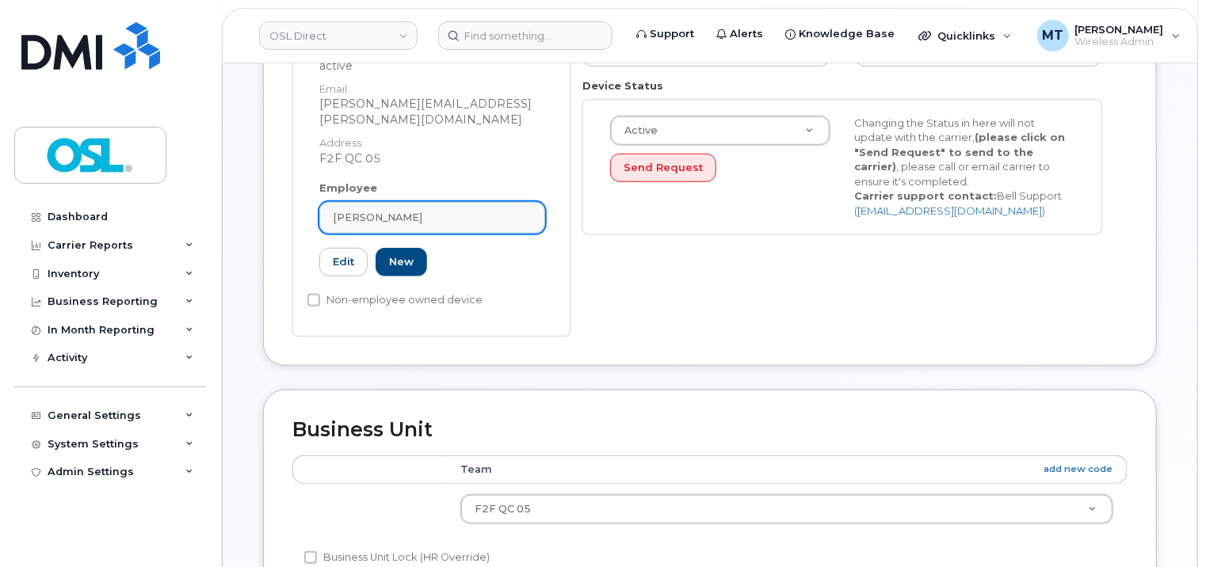
click at [446, 210] on div "Mamadou Mbaye" at bounding box center [432, 217] width 199 height 15
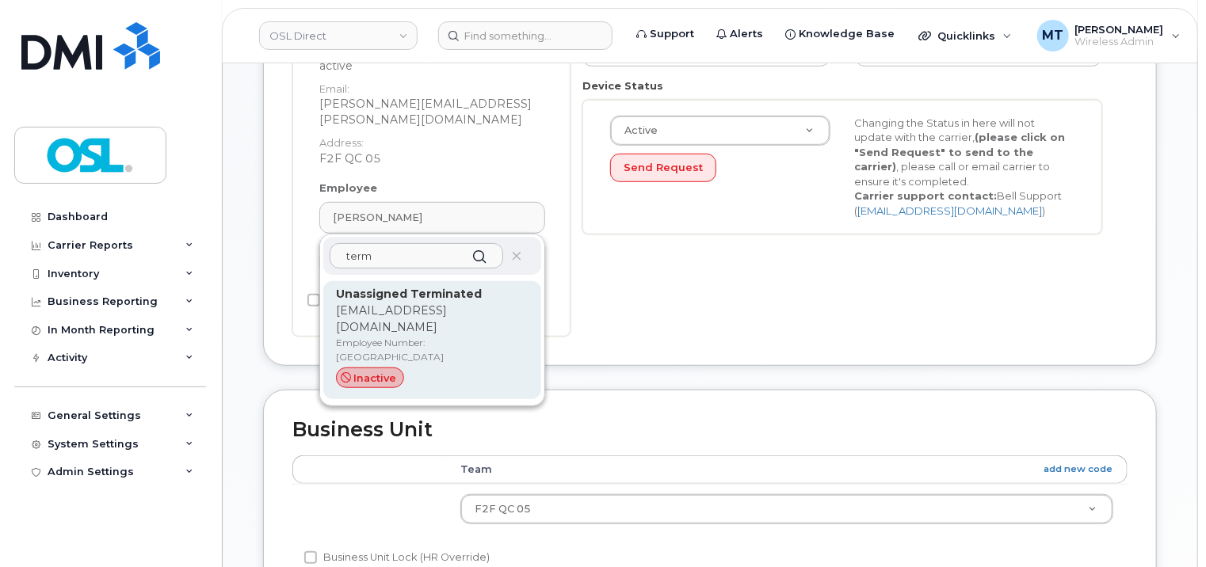
type input "term"
click at [444, 303] on p "support_2@osldirect.com" at bounding box center [432, 319] width 193 height 33
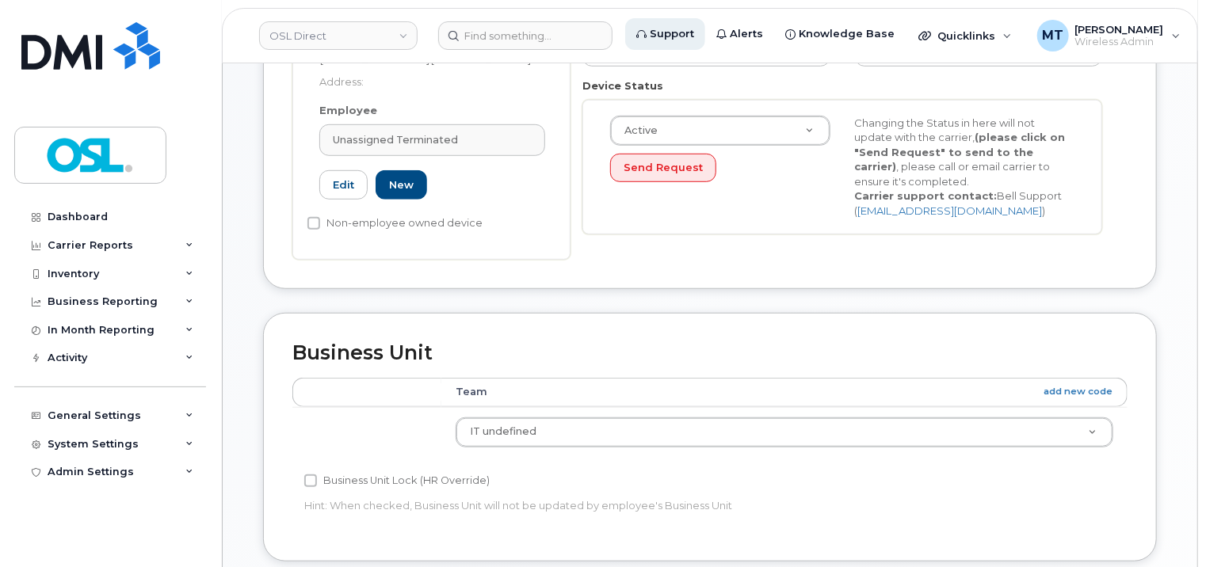
type input "UT"
type input "Unassigned Terminated"
type input "support_2@osldirect.com"
type input "4117510"
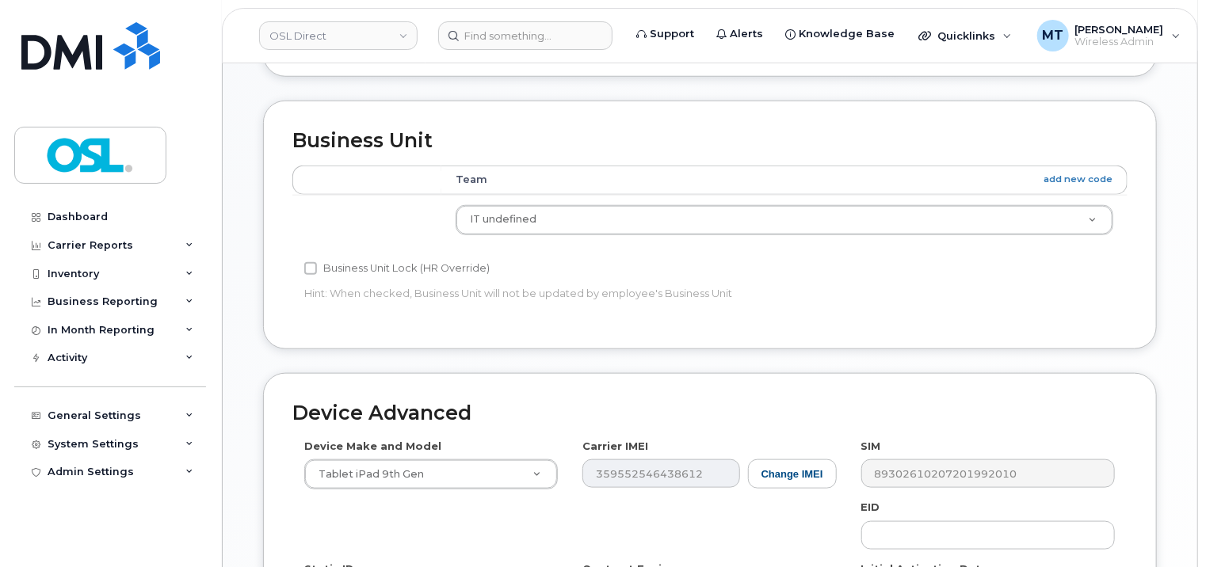
scroll to position [932, 0]
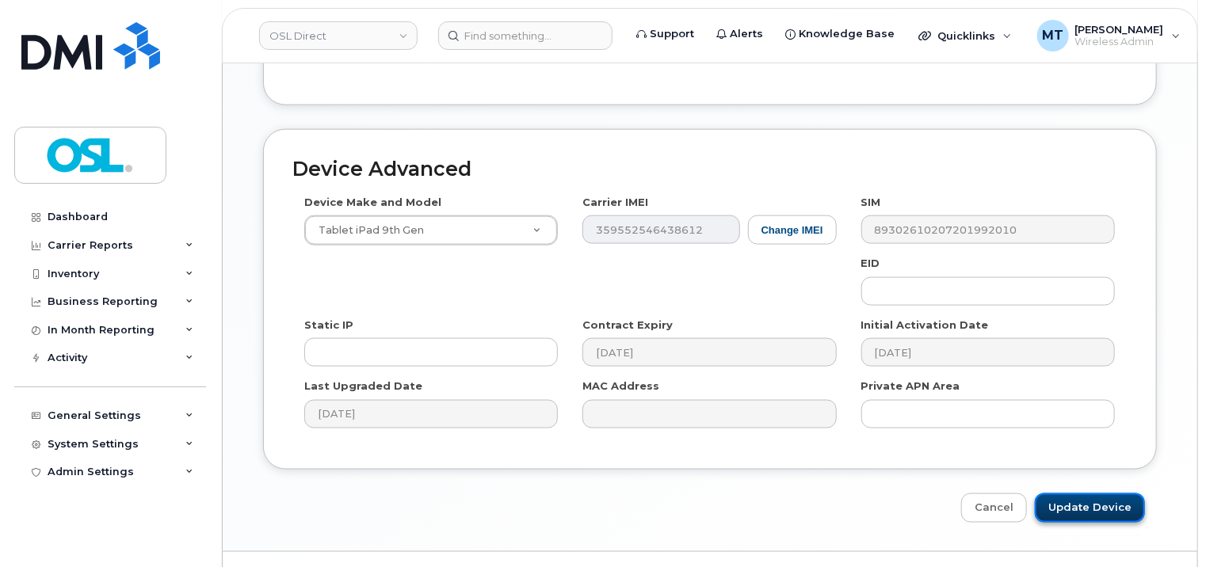
click at [1089, 494] on input "Update Device" at bounding box center [1090, 508] width 110 height 29
type input "Saving..."
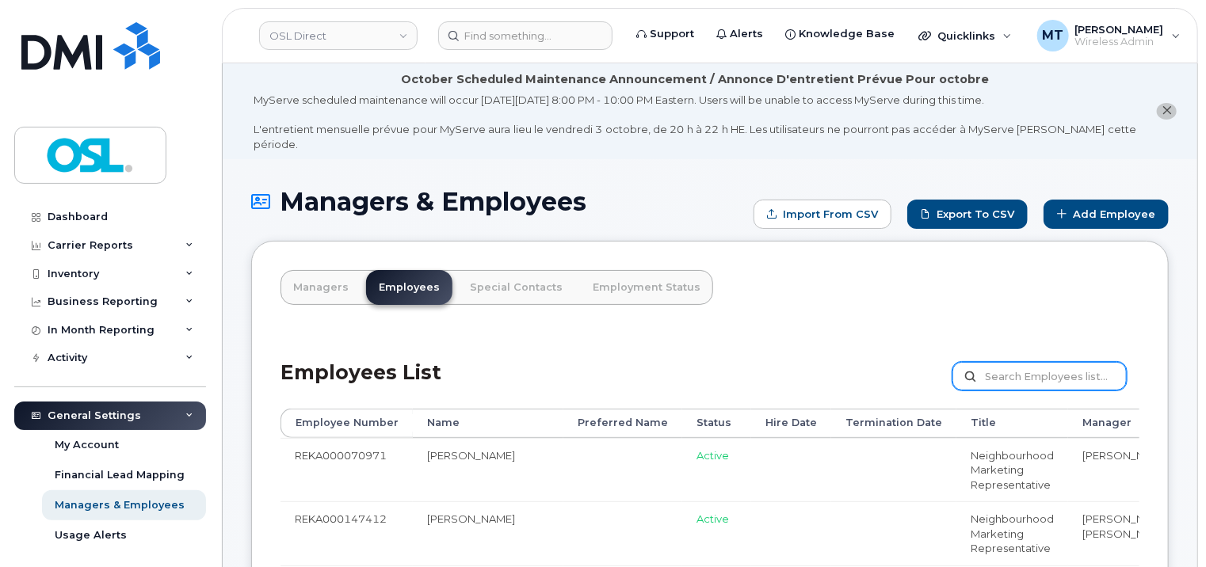
click at [1044, 362] on input "text" at bounding box center [1039, 376] width 174 height 29
paste input "REKA000071001"
type input "REKA000071001"
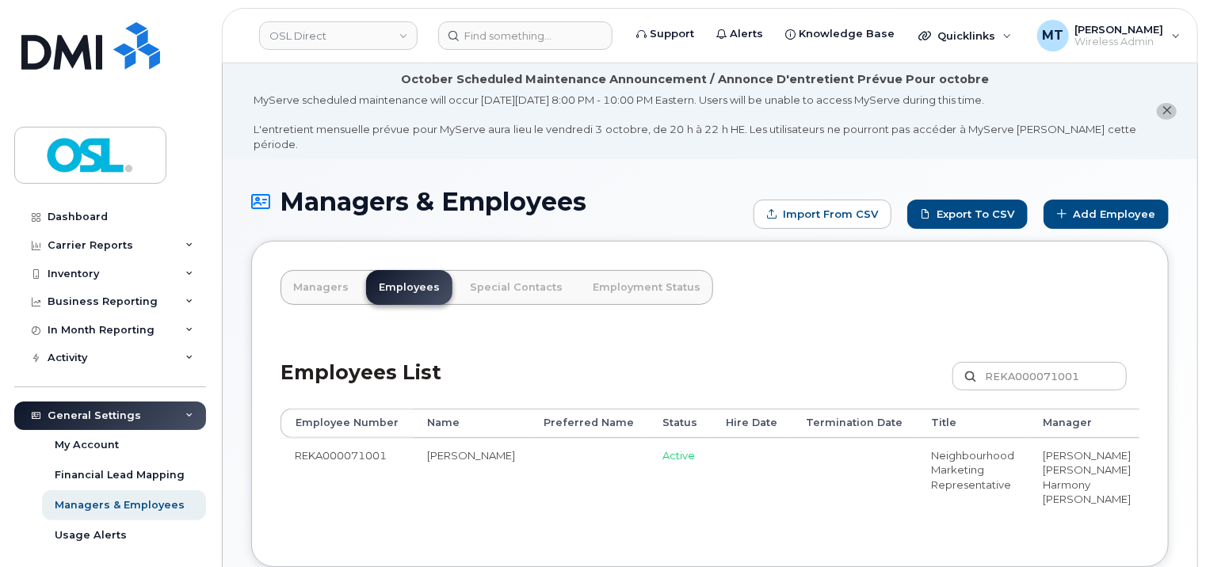
drag, startPoint x: 967, startPoint y: 551, endPoint x: 1092, endPoint y: 555, distance: 125.2
click at [1092, 538] on div "Employee Number Name Preferred Name Status Hire Date Termination Date Title Man…" at bounding box center [709, 473] width 859 height 129
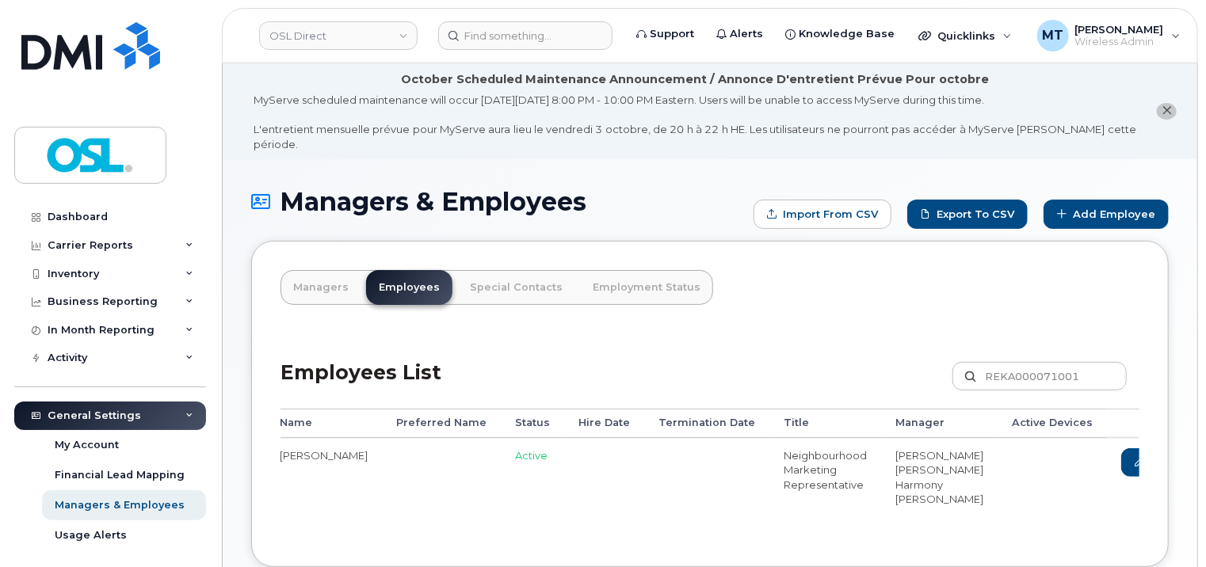
scroll to position [0, 193]
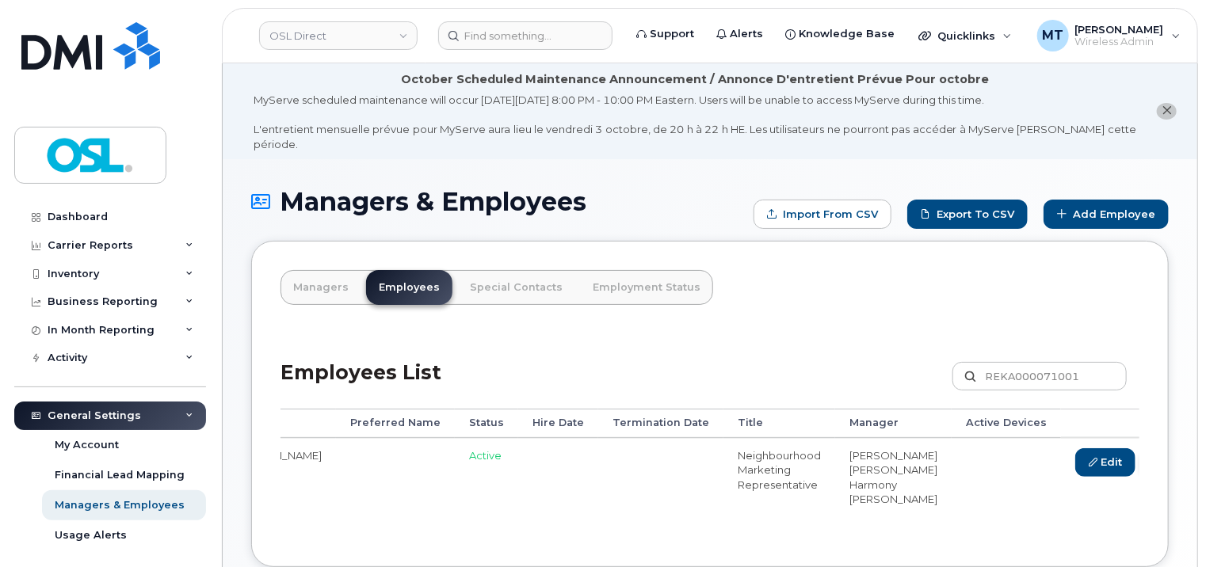
click at [1142, 452] on link "Delete" at bounding box center [1180, 462] width 76 height 29
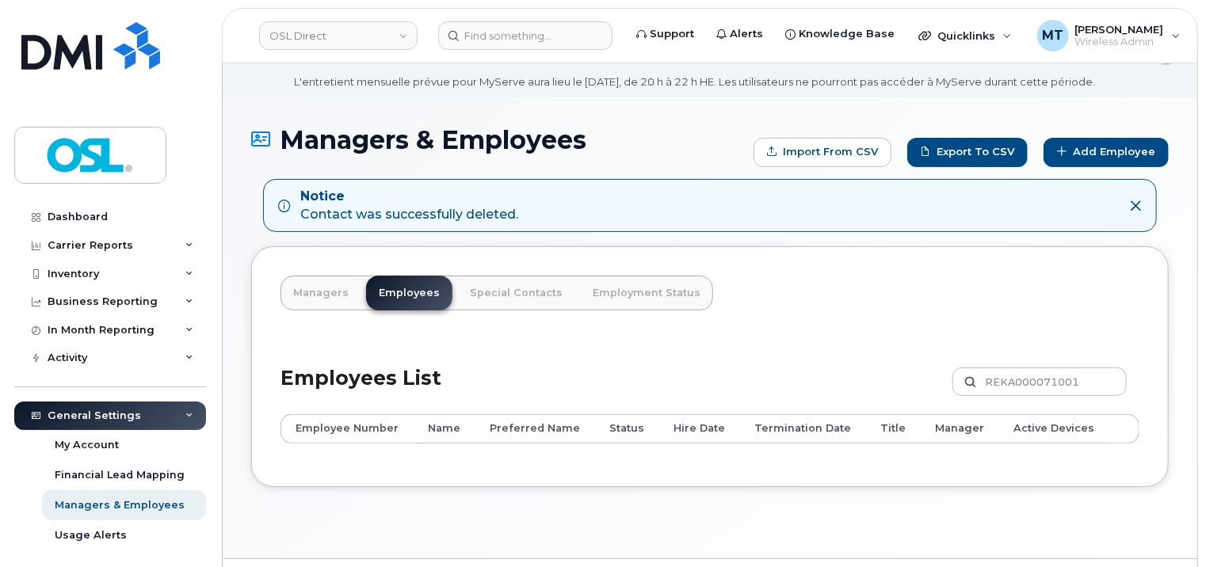
scroll to position [89, 0]
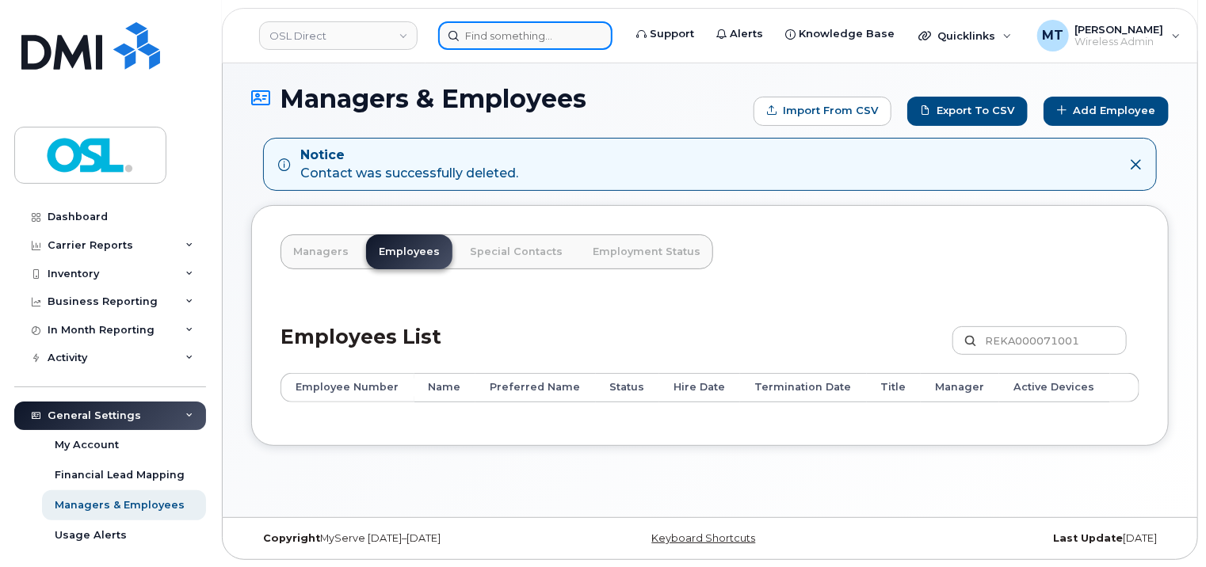
click at [535, 36] on input at bounding box center [525, 35] width 174 height 29
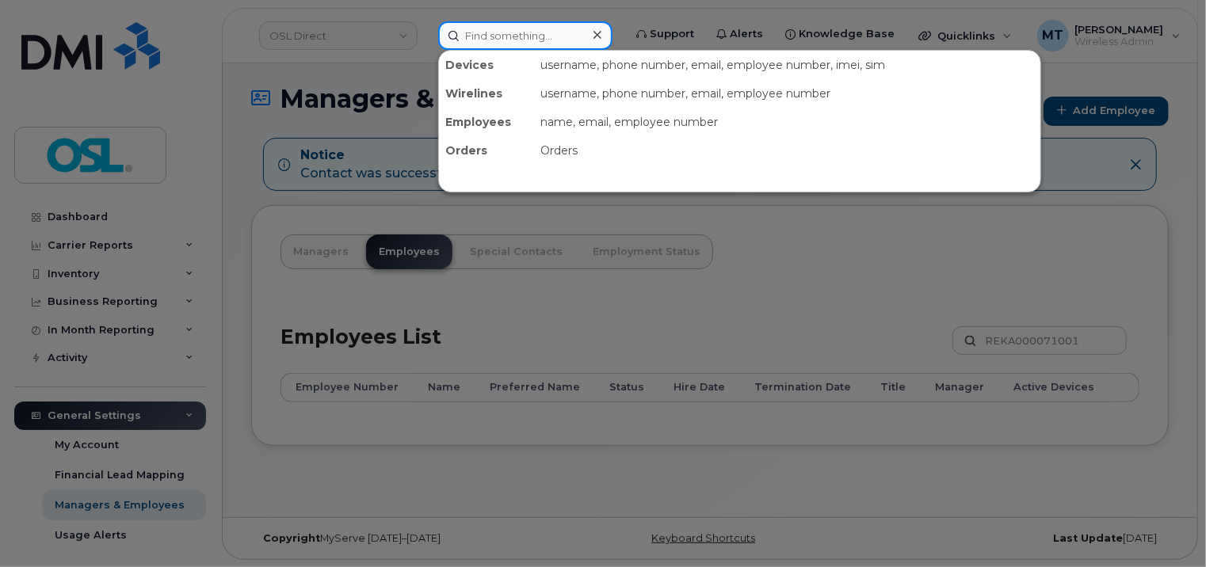
paste input "Ahmad.Awan@osldirect.com"
type input "Ahmad.Awan@osldirect.com"
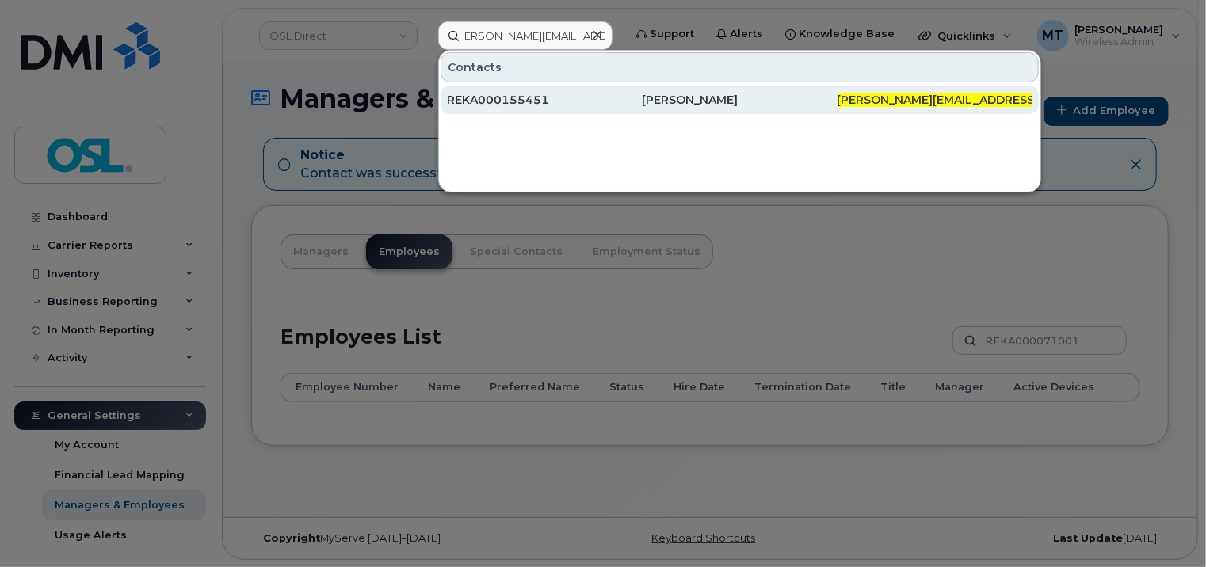
scroll to position [0, 0]
click at [506, 104] on div "REKA000155451" at bounding box center [544, 100] width 195 height 16
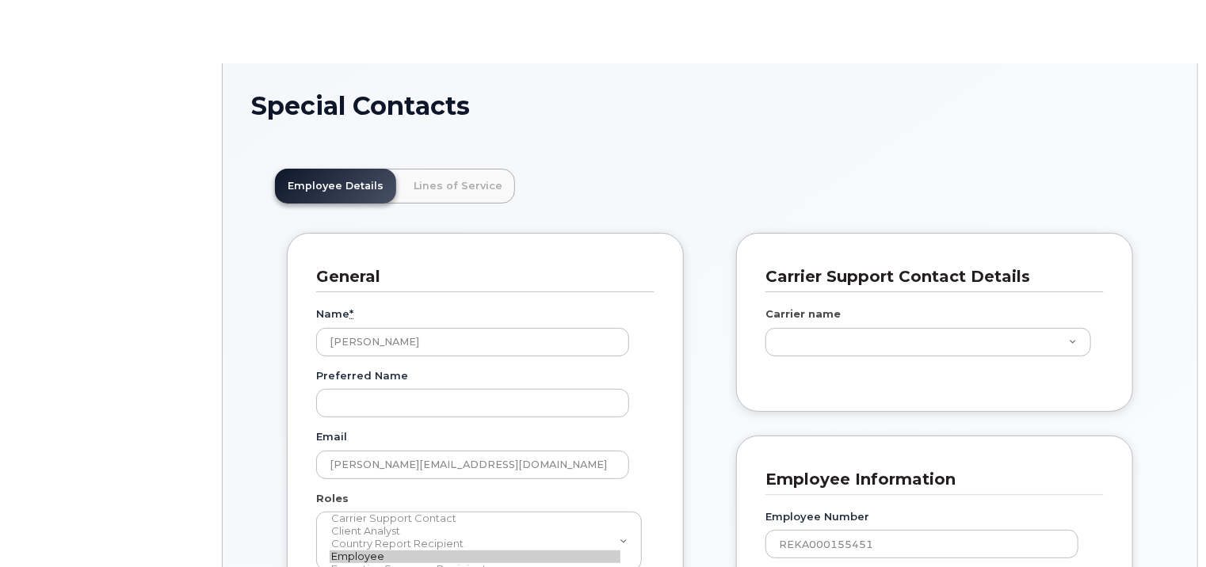
scroll to position [48, 0]
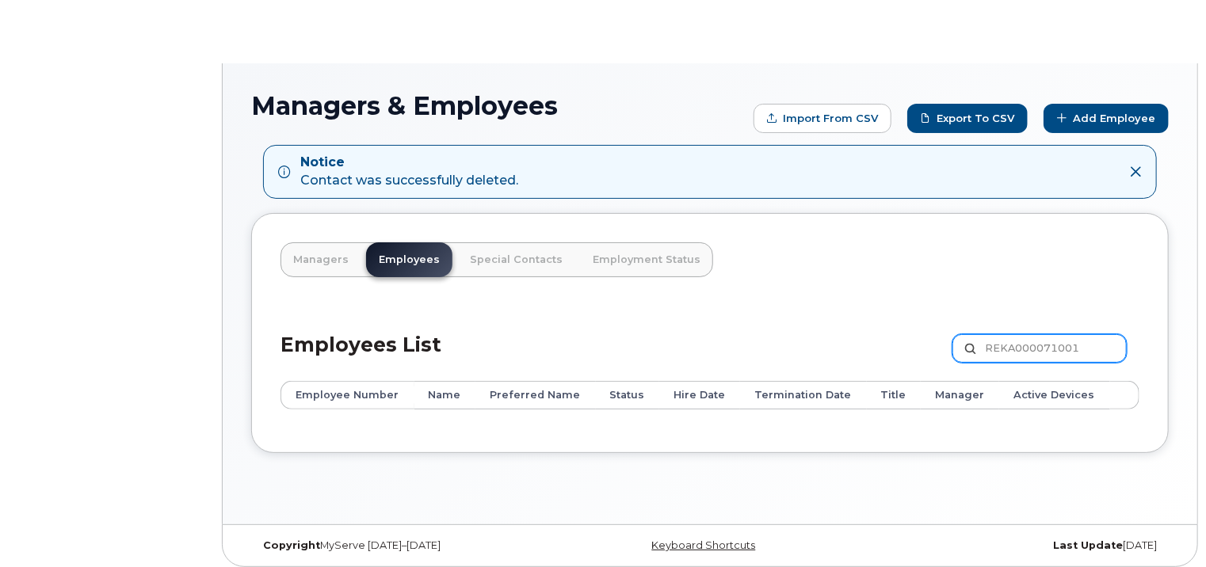
drag, startPoint x: 1106, startPoint y: 349, endPoint x: 940, endPoint y: 345, distance: 166.4
click at [940, 345] on div "Employees List REKA000071001 Customize Filter Refresh Export" at bounding box center [709, 343] width 859 height 75
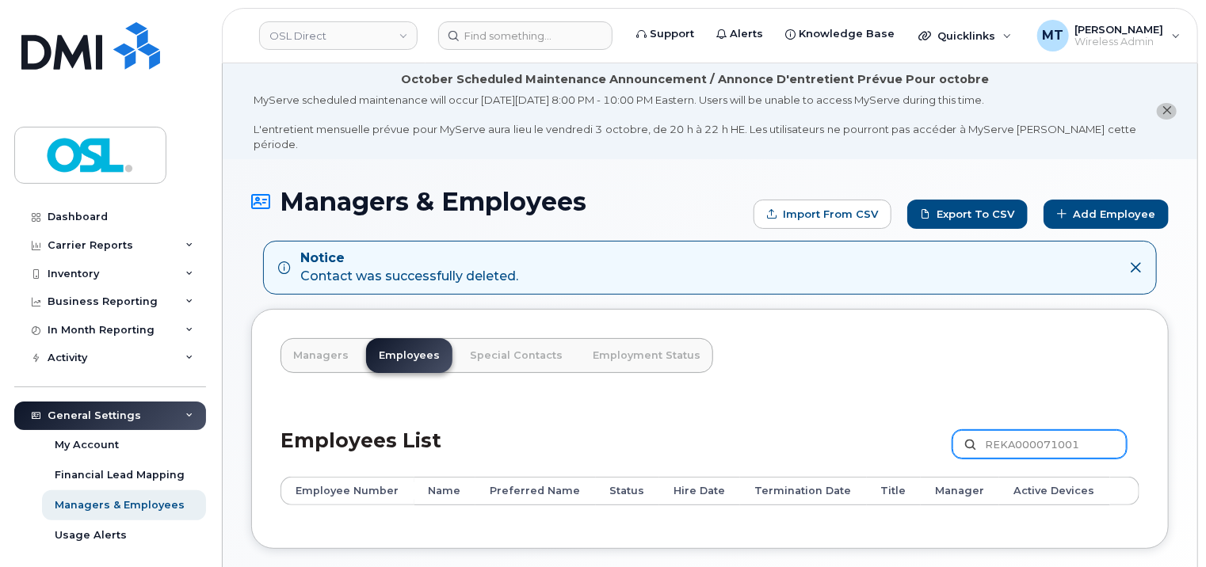
paste input "15545"
type input "REKA000155451"
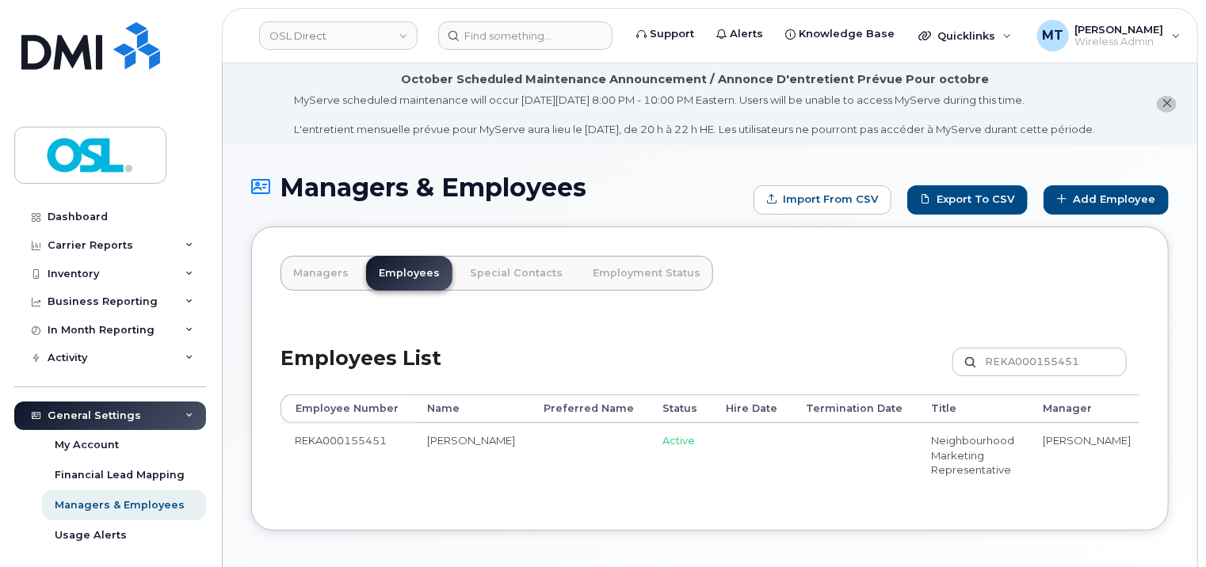
scroll to position [0, 155]
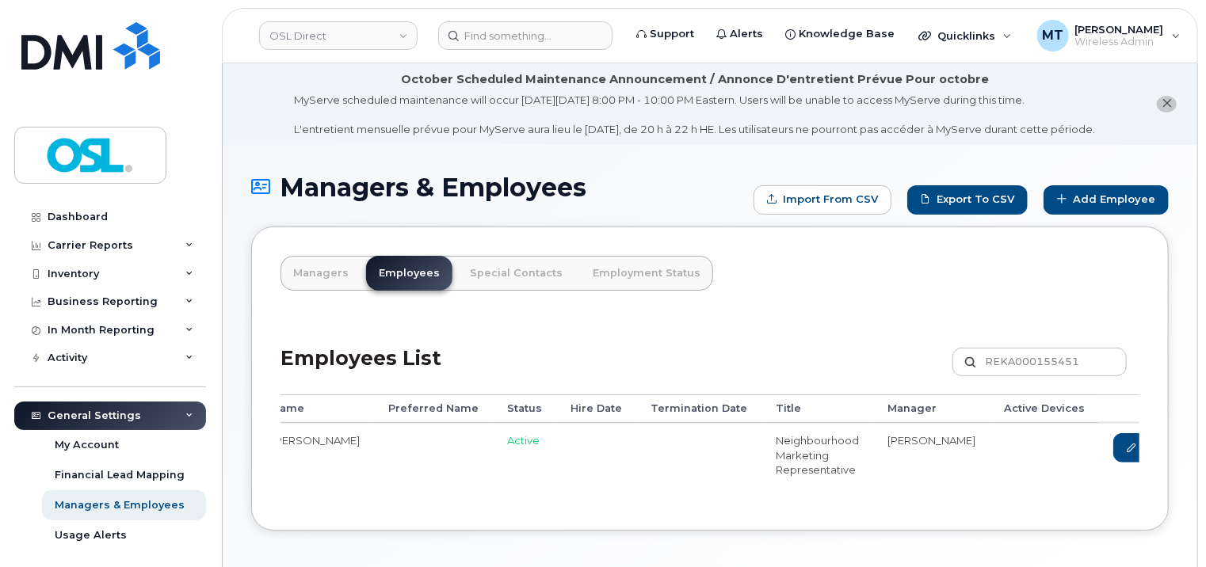
click at [1180, 444] on link "Delete" at bounding box center [1218, 447] width 76 height 29
